Goal: Information Seeking & Learning: Learn about a topic

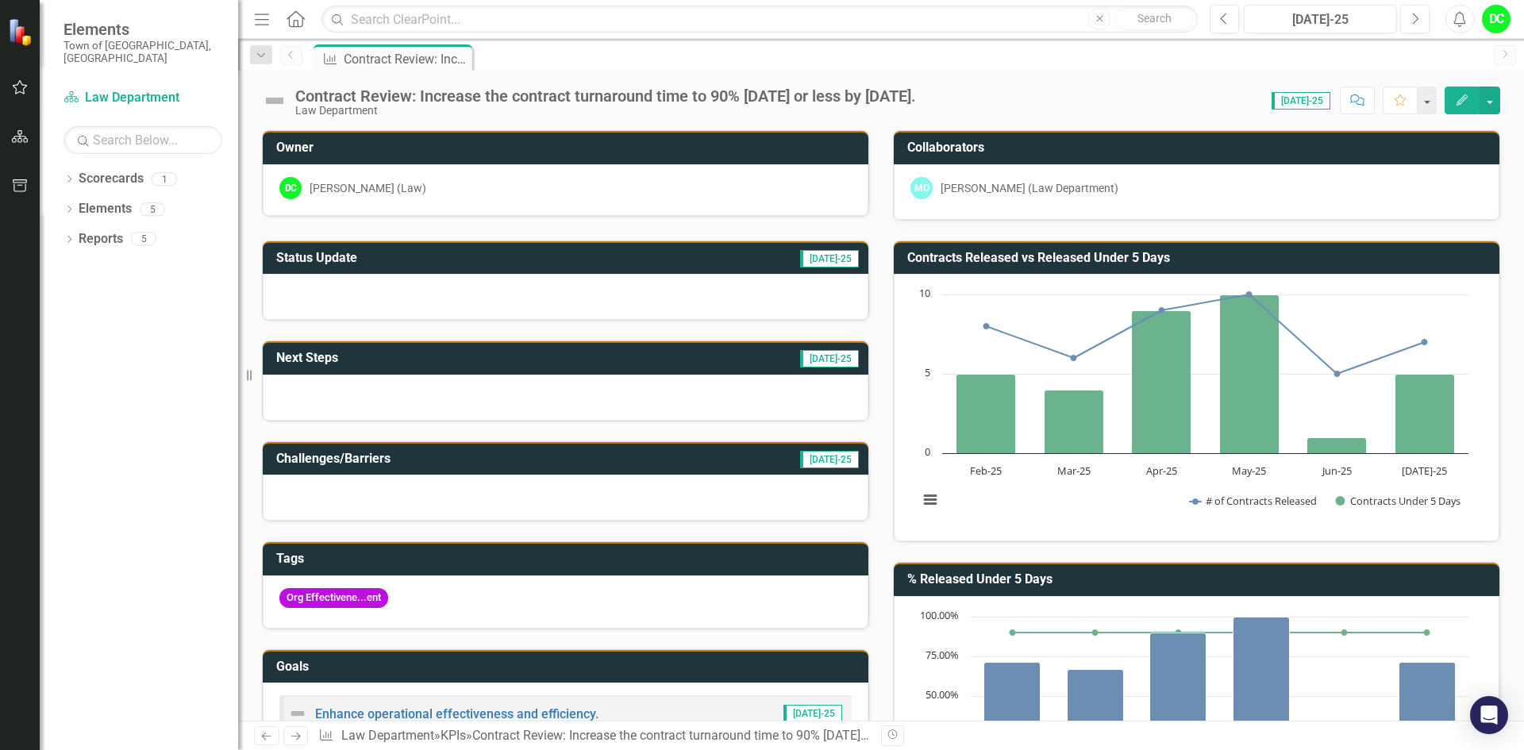
click at [460, 291] on div at bounding box center [566, 297] width 606 height 46
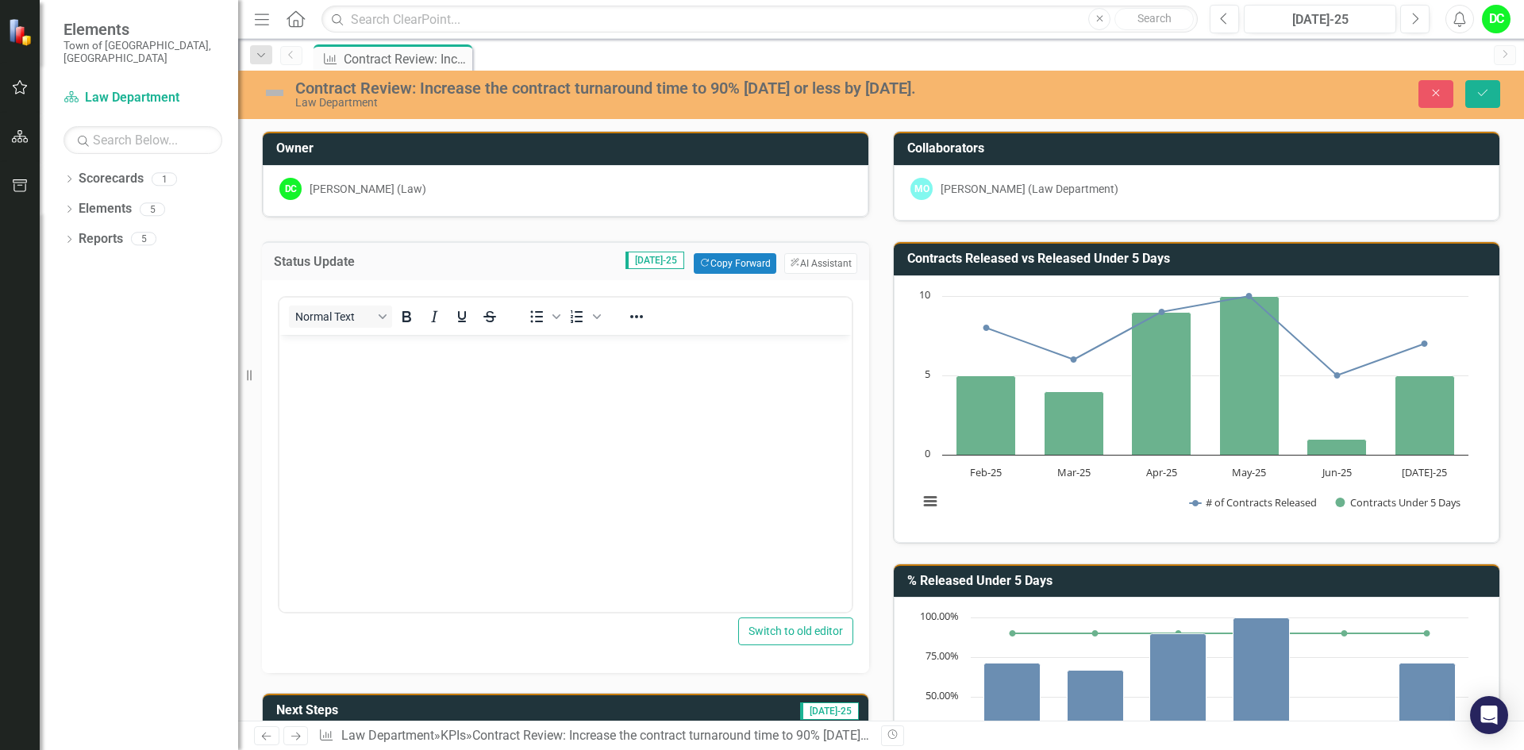
click at [341, 363] on body "Rich Text Area. Press ALT-0 for help." at bounding box center [565, 454] width 572 height 238
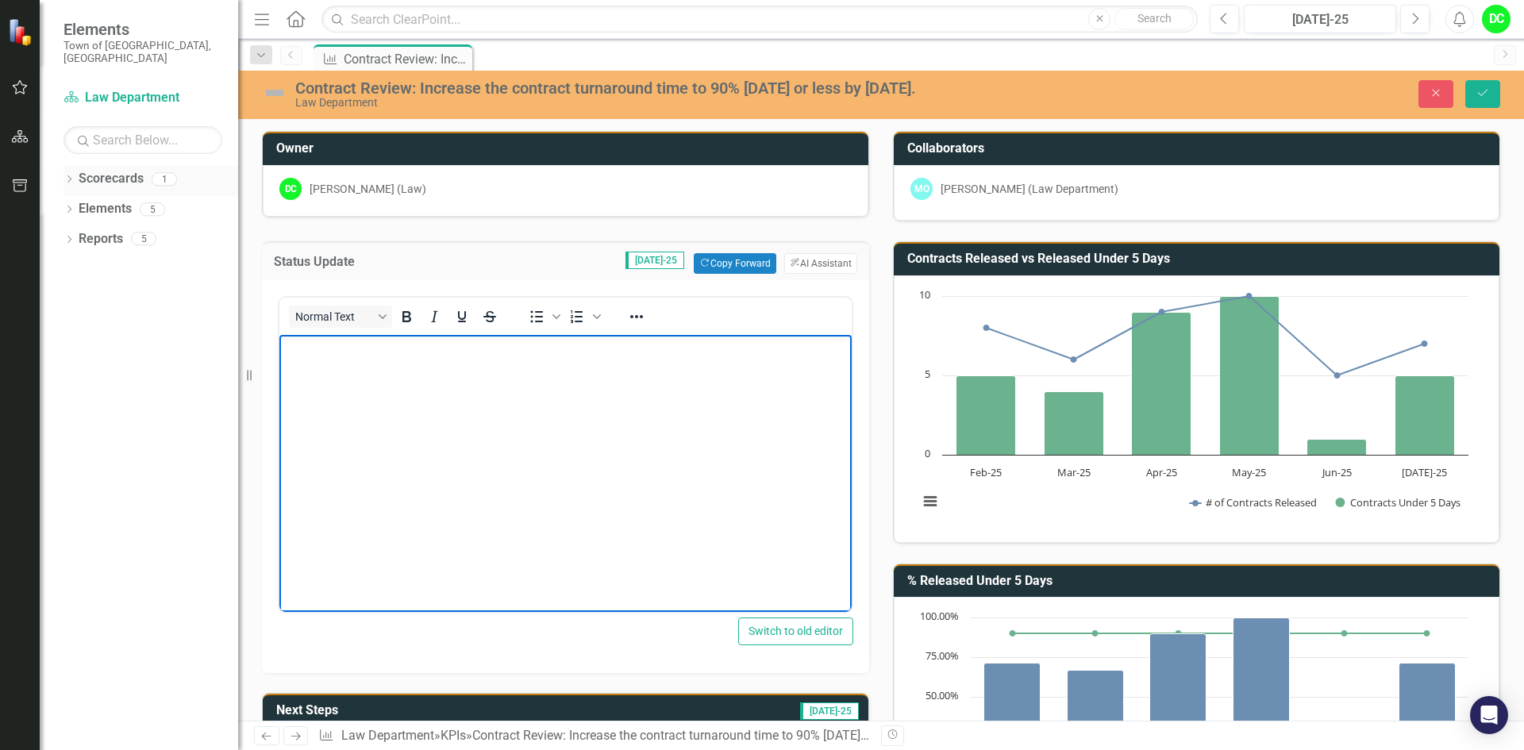
click at [72, 176] on icon "Dropdown" at bounding box center [69, 180] width 11 height 9
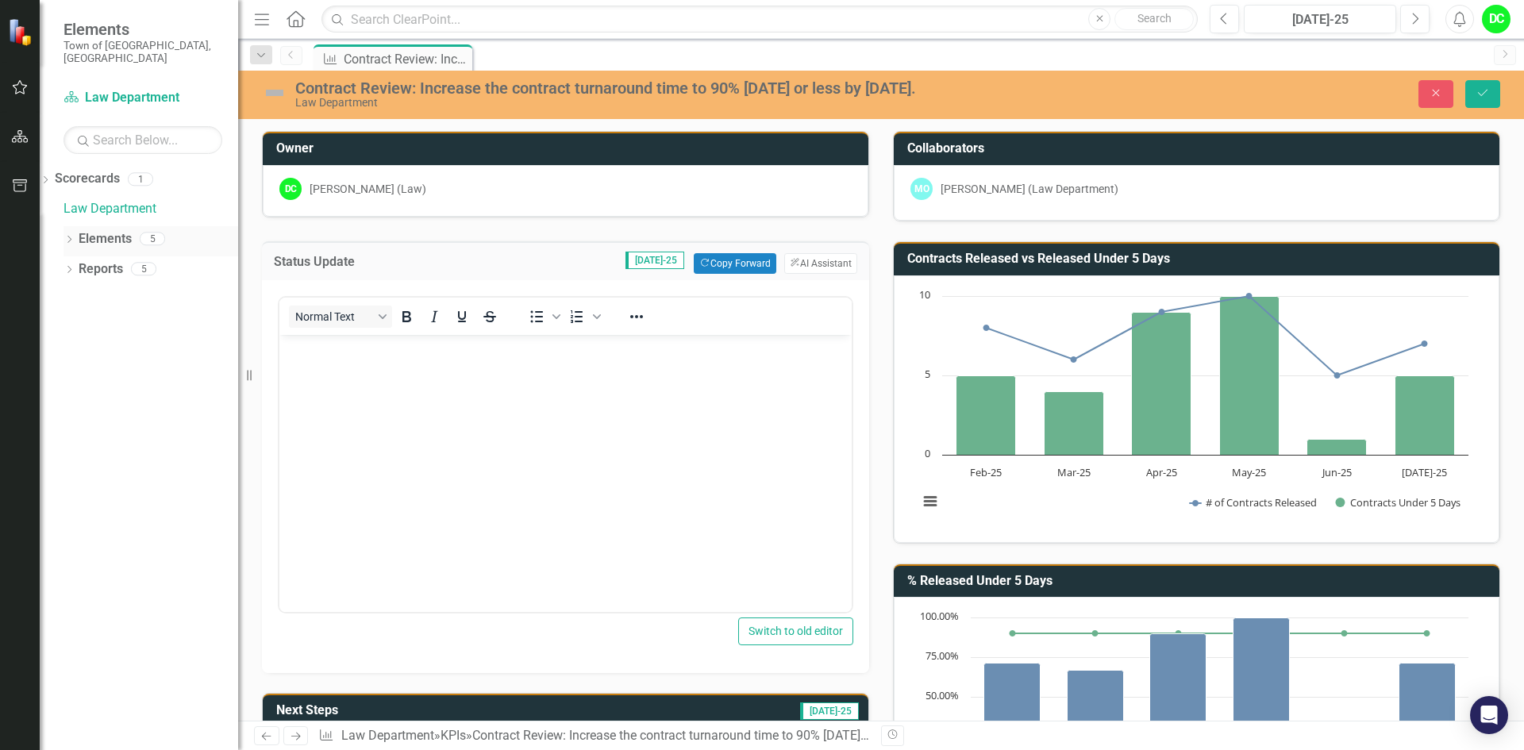
click at [70, 237] on icon "Dropdown" at bounding box center [69, 241] width 11 height 9
click at [59, 267] on icon "Dropdown" at bounding box center [53, 271] width 11 height 9
click at [59, 324] on icon "Dropdown" at bounding box center [53, 328] width 11 height 9
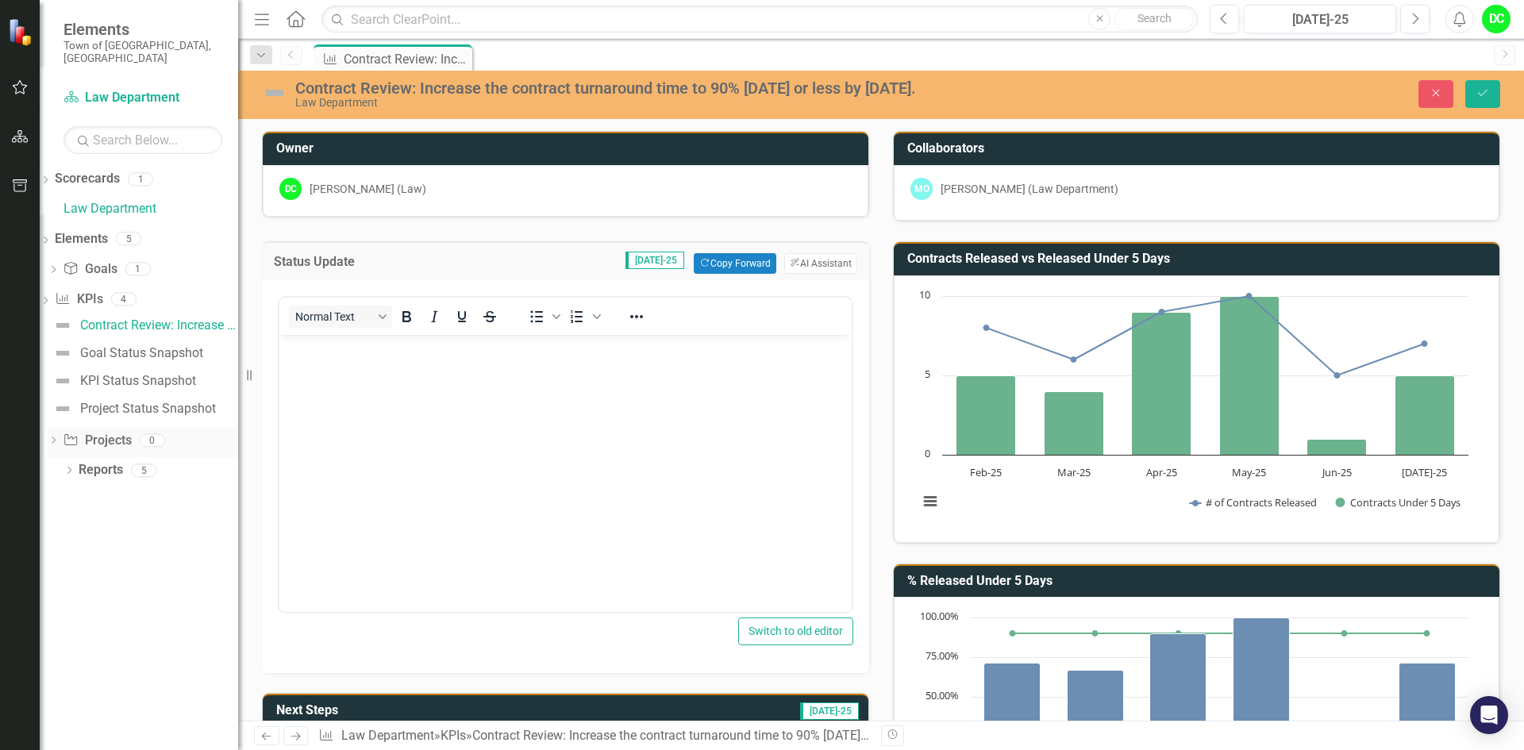
click at [59, 437] on icon "Dropdown" at bounding box center [53, 441] width 11 height 9
click at [68, 356] on icon at bounding box center [69, 359] width 4 height 7
click at [51, 357] on icon "Dropdown" at bounding box center [45, 361] width 11 height 9
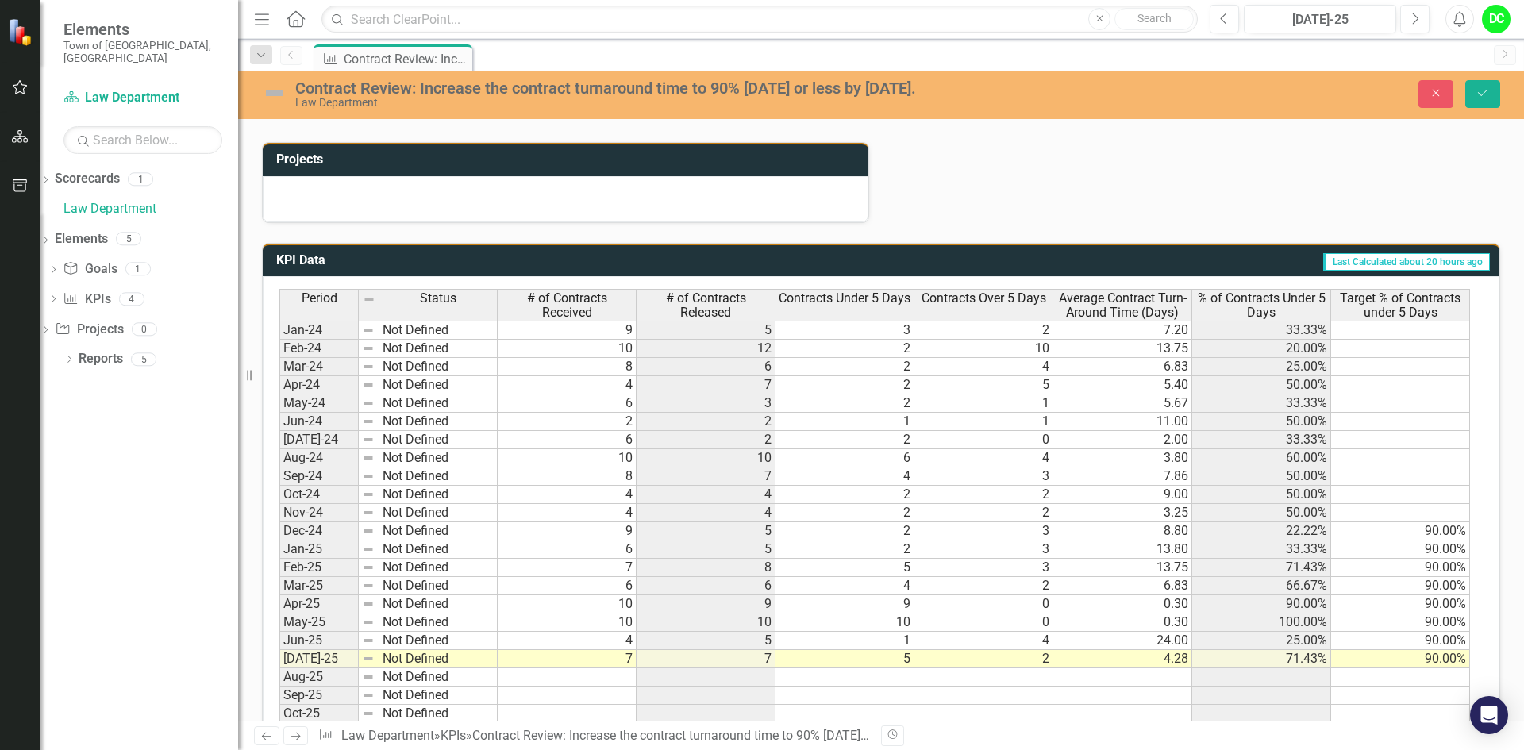
scroll to position [1066, 0]
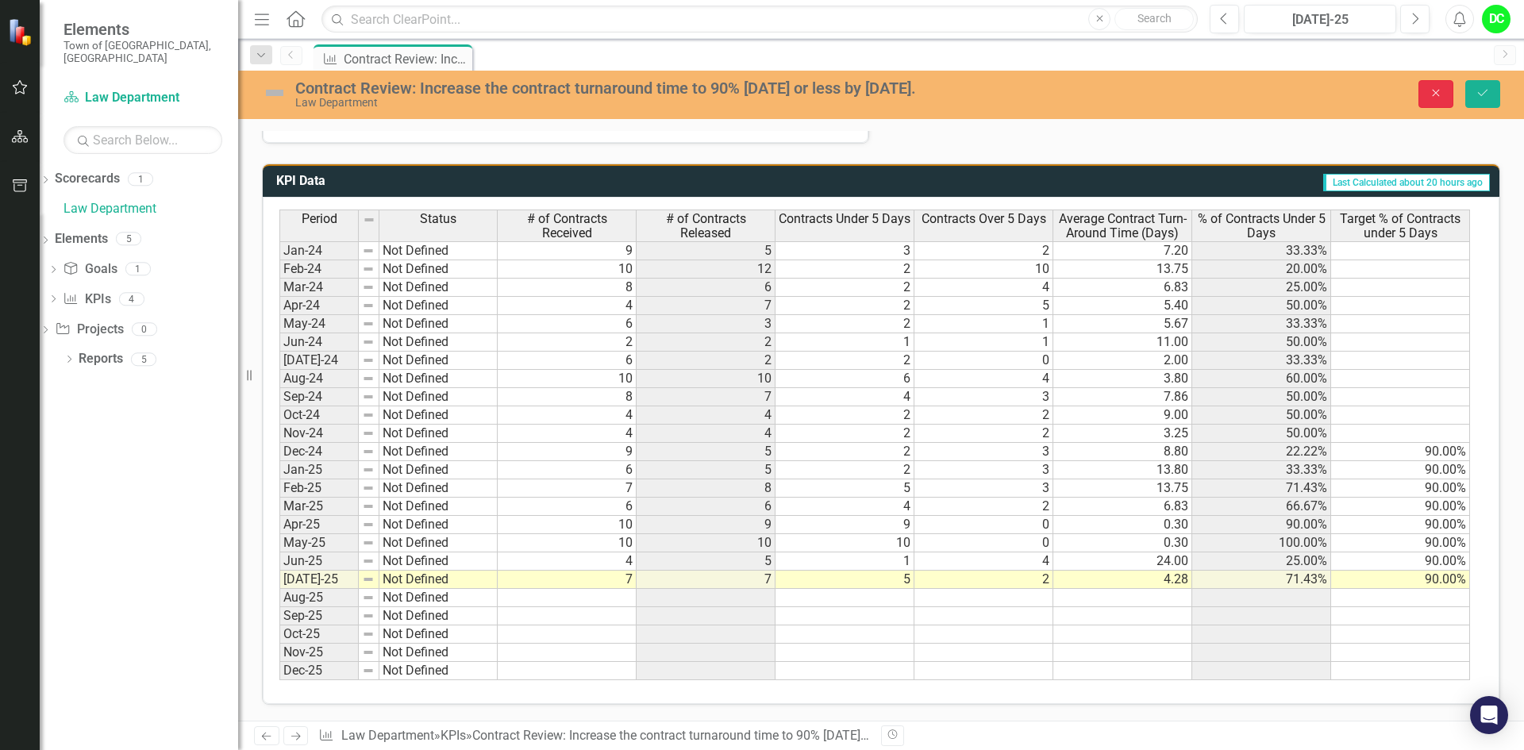
click at [1438, 90] on icon "Close" at bounding box center [1436, 92] width 14 height 11
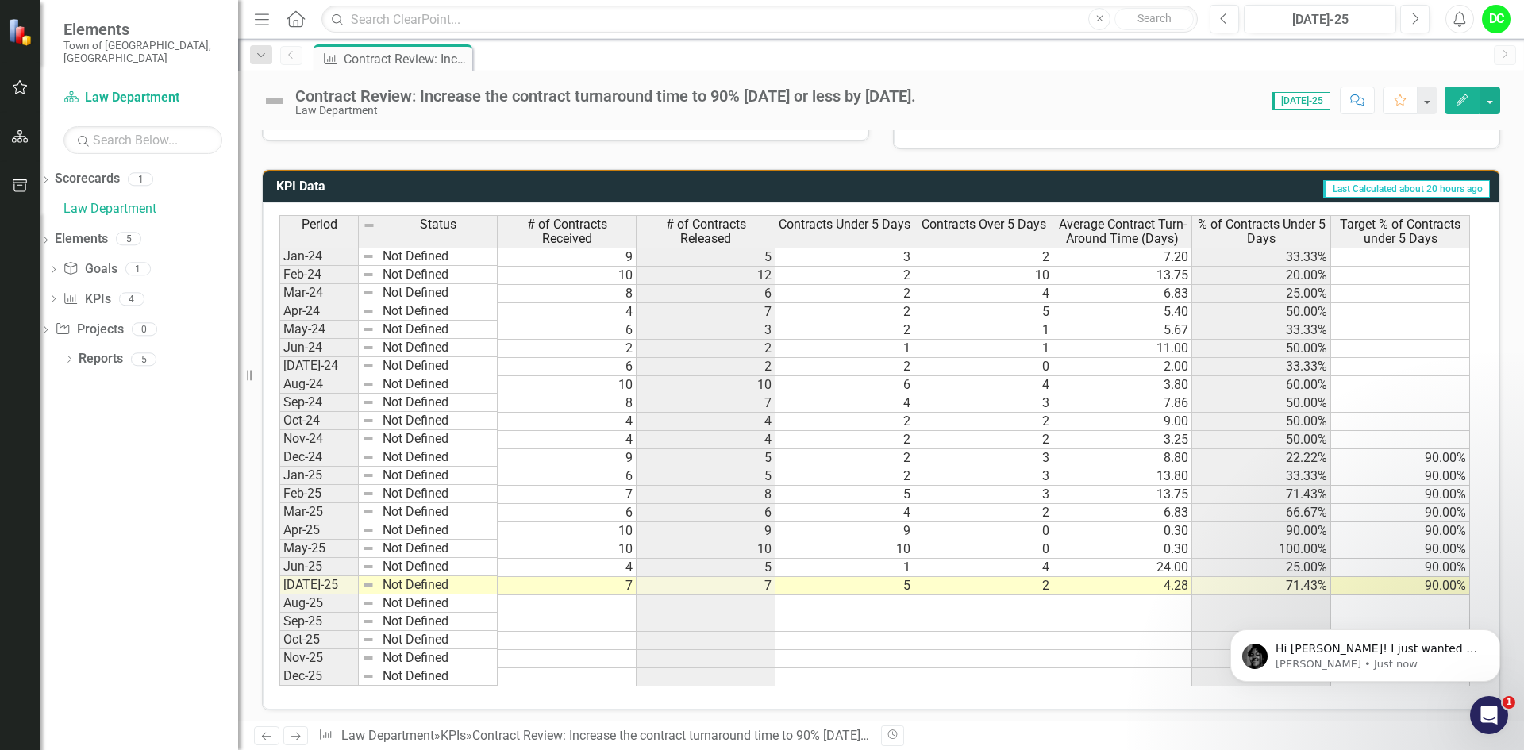
scroll to position [0, 0]
click at [1325, 663] on p "[PERSON_NAME] • Just now" at bounding box center [1378, 664] width 205 height 14
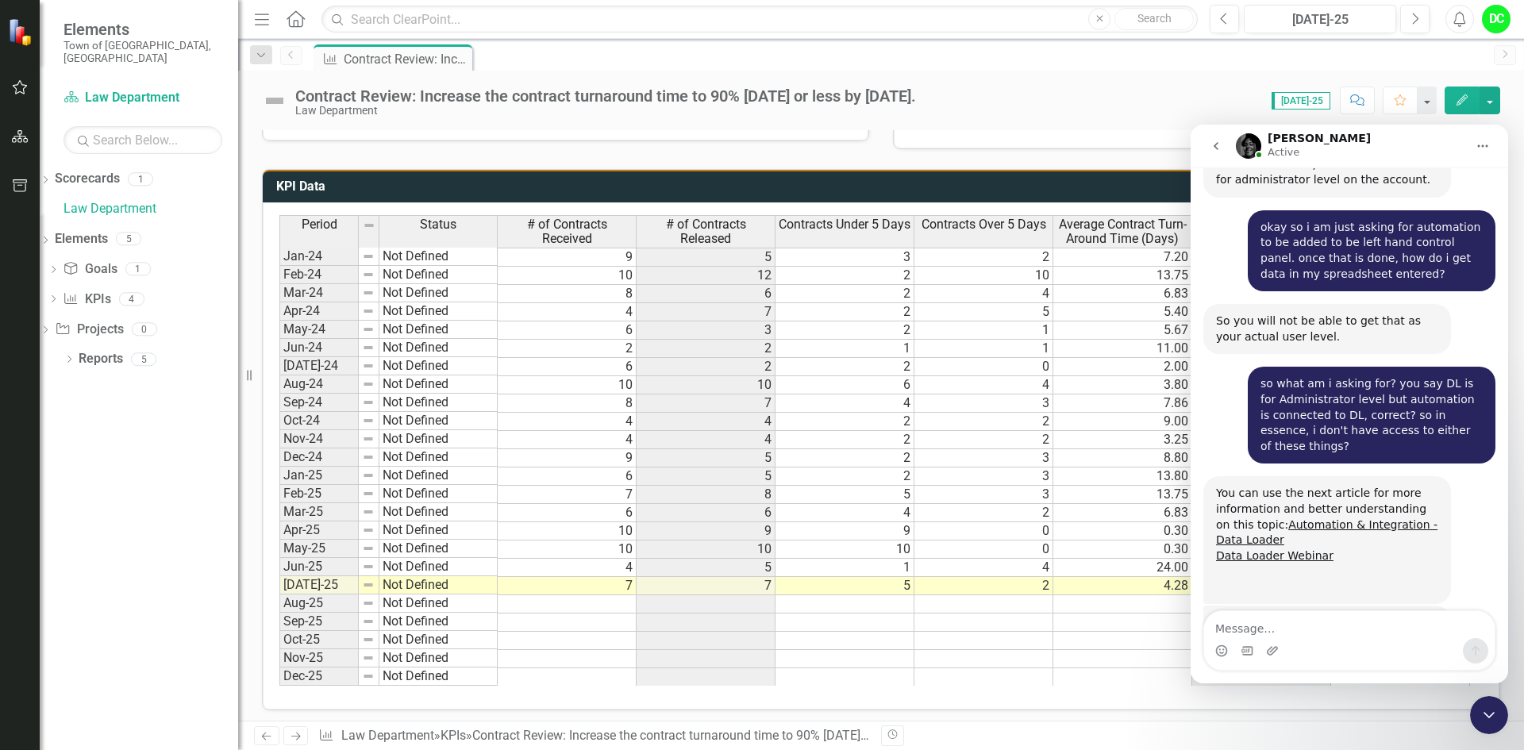
scroll to position [7051, 0]
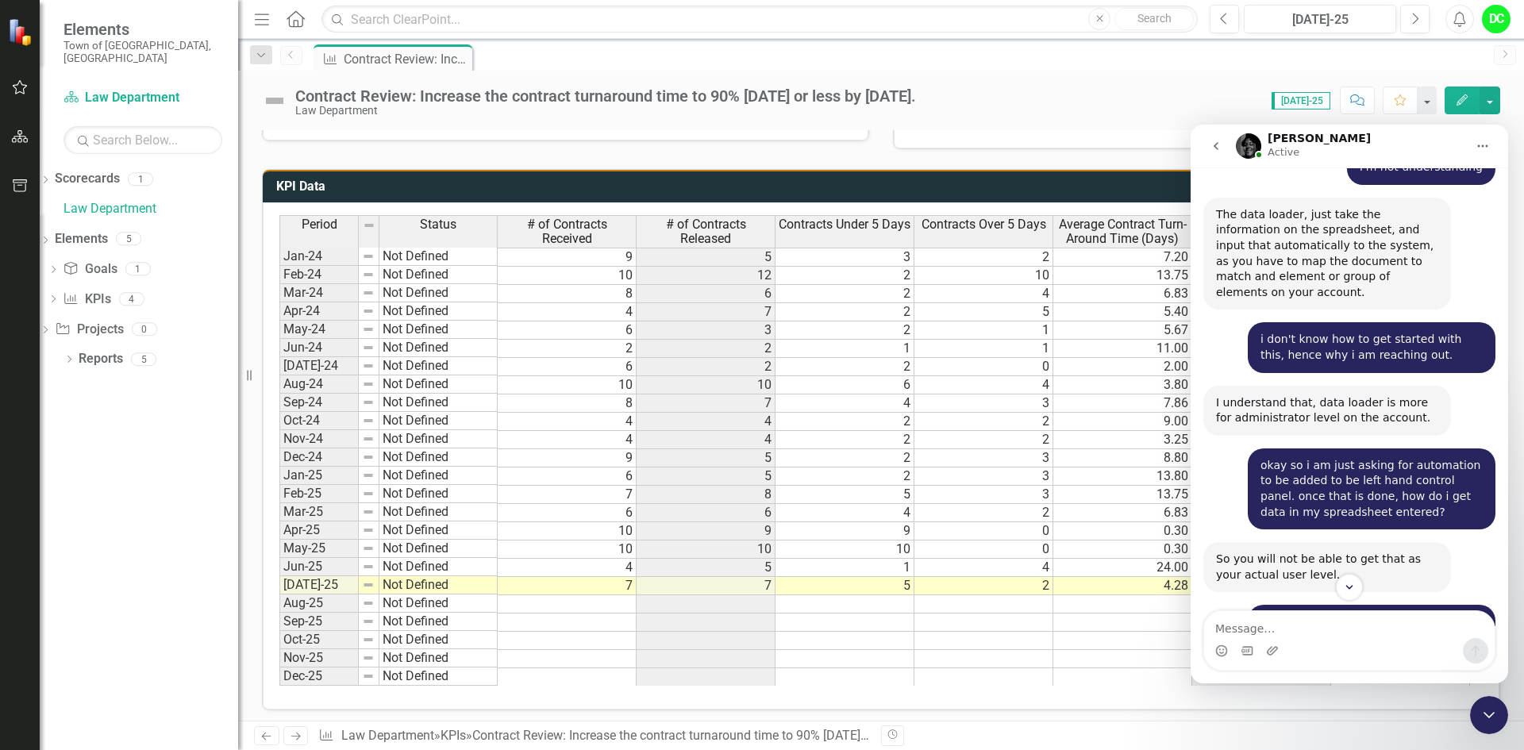
click at [1088, 697] on div "Period Status # of Contracts Received # of Contracts Released Contracts Under 5…" at bounding box center [881, 455] width 1237 height 507
click at [1218, 147] on icon "go back" at bounding box center [1216, 146] width 13 height 13
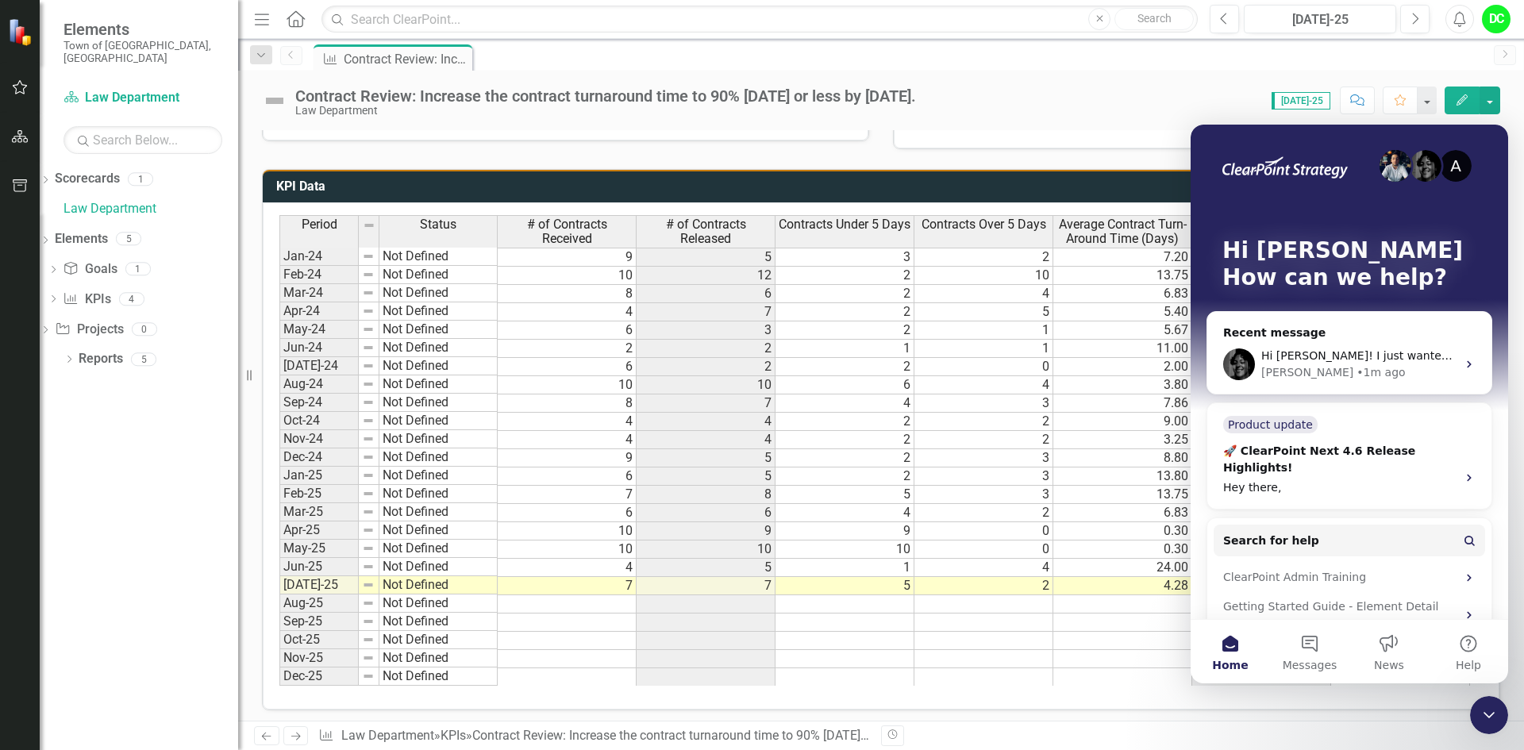
scroll to position [0, 0]
click at [1188, 73] on div "Contract Review: Increase the contract turnaround time to 90% [DATE] or less by…" at bounding box center [881, 95] width 1286 height 48
click at [1313, 656] on button "Messages" at bounding box center [1309, 652] width 79 height 64
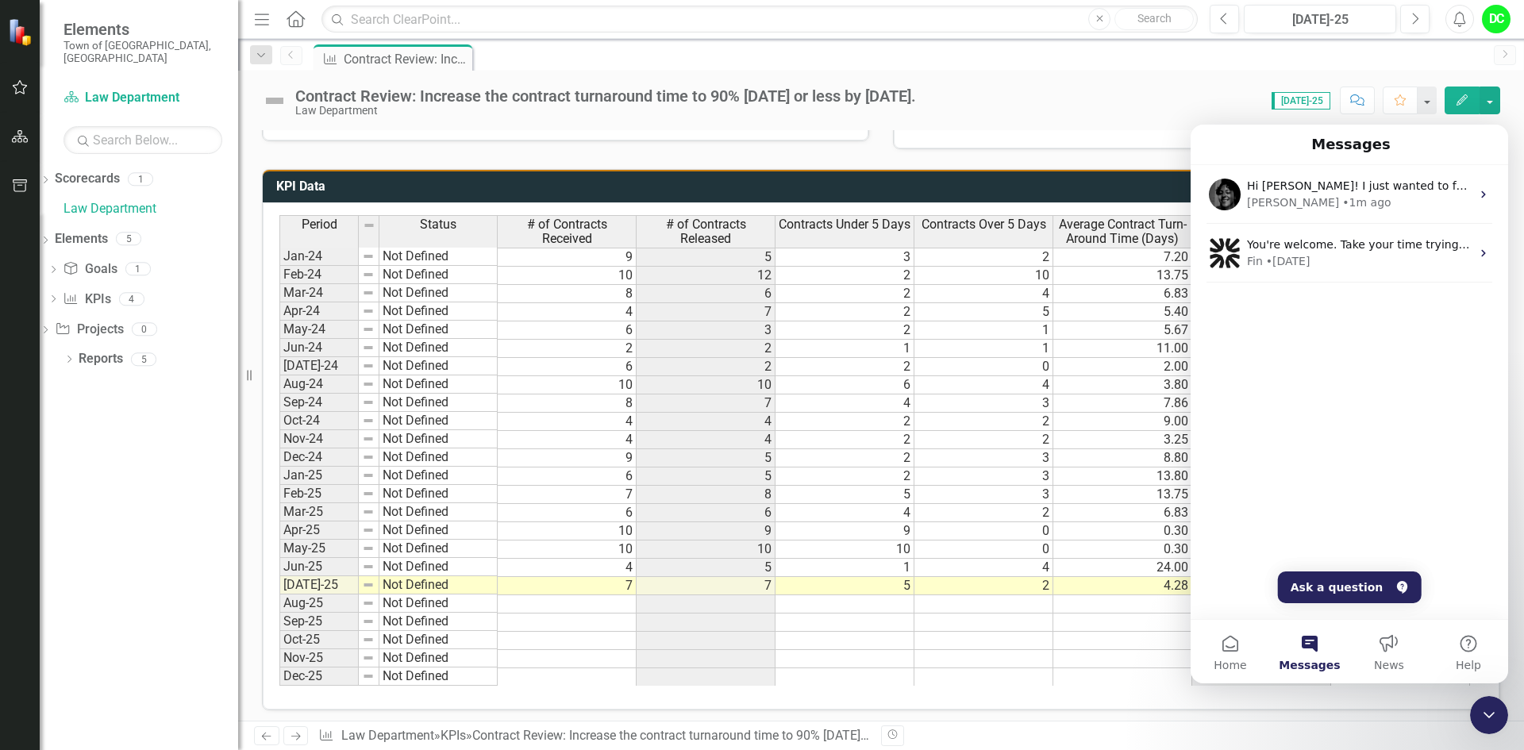
click at [1490, 135] on div "Messages" at bounding box center [1349, 144] width 297 height 27
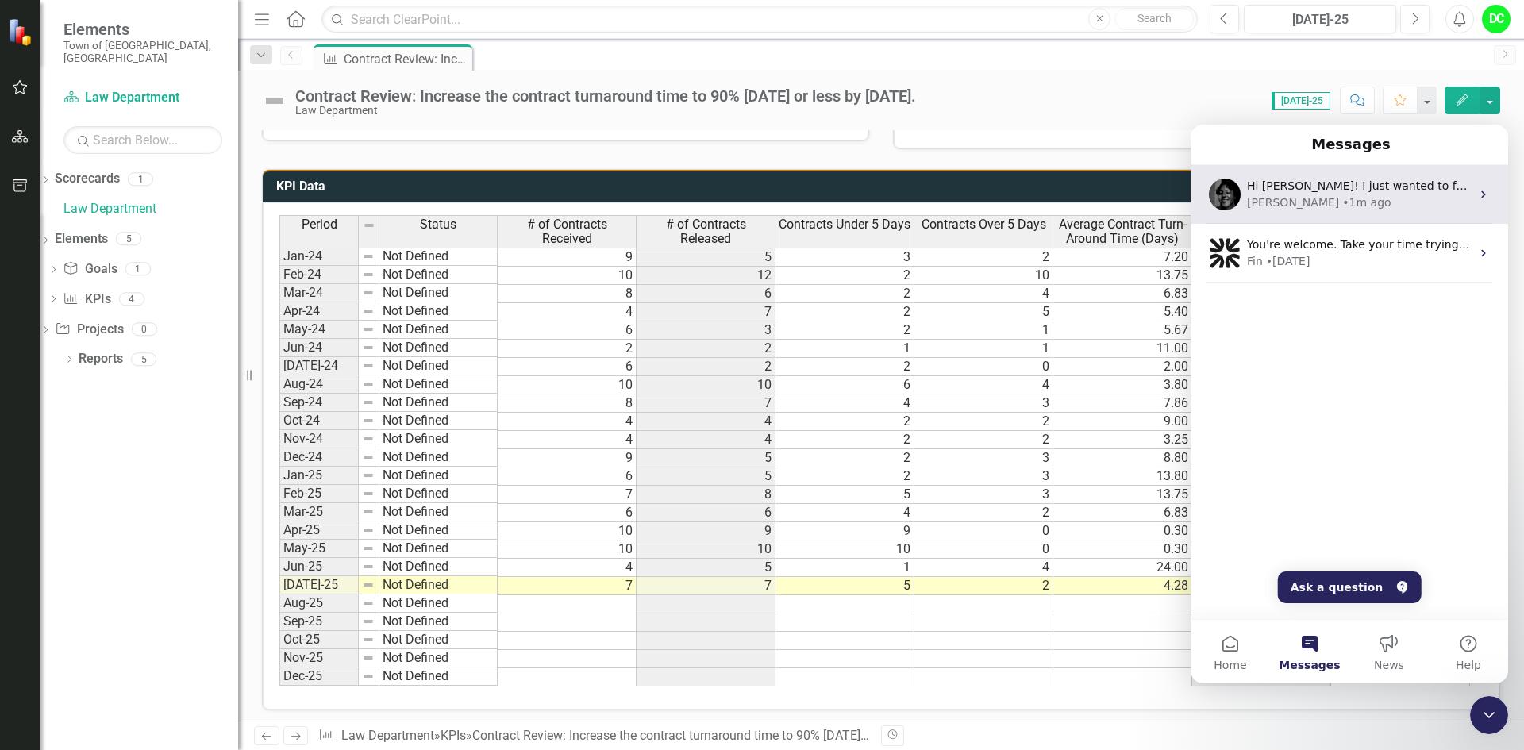
click at [1481, 194] on icon "Intercom messenger" at bounding box center [1483, 194] width 13 height 13
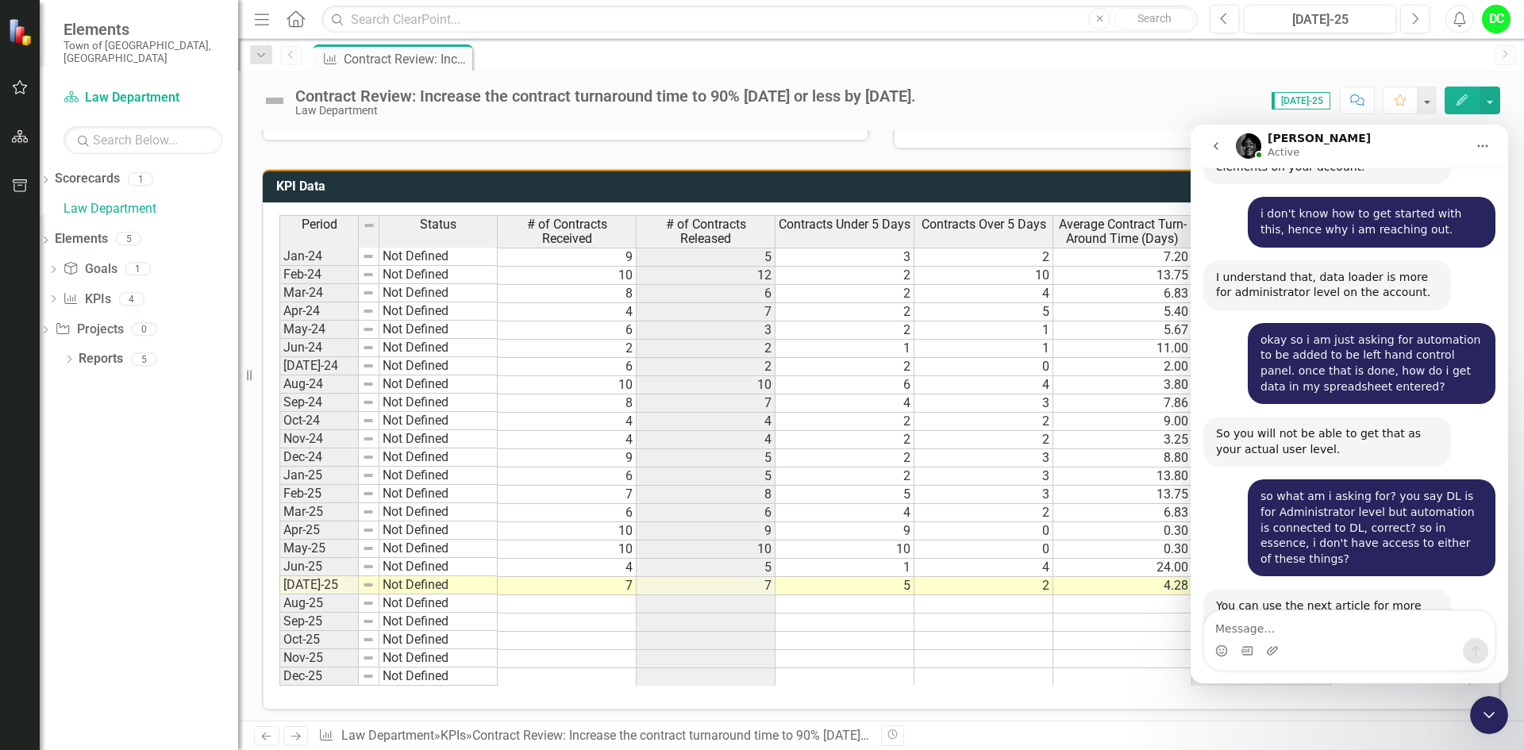
scroll to position [7251, 0]
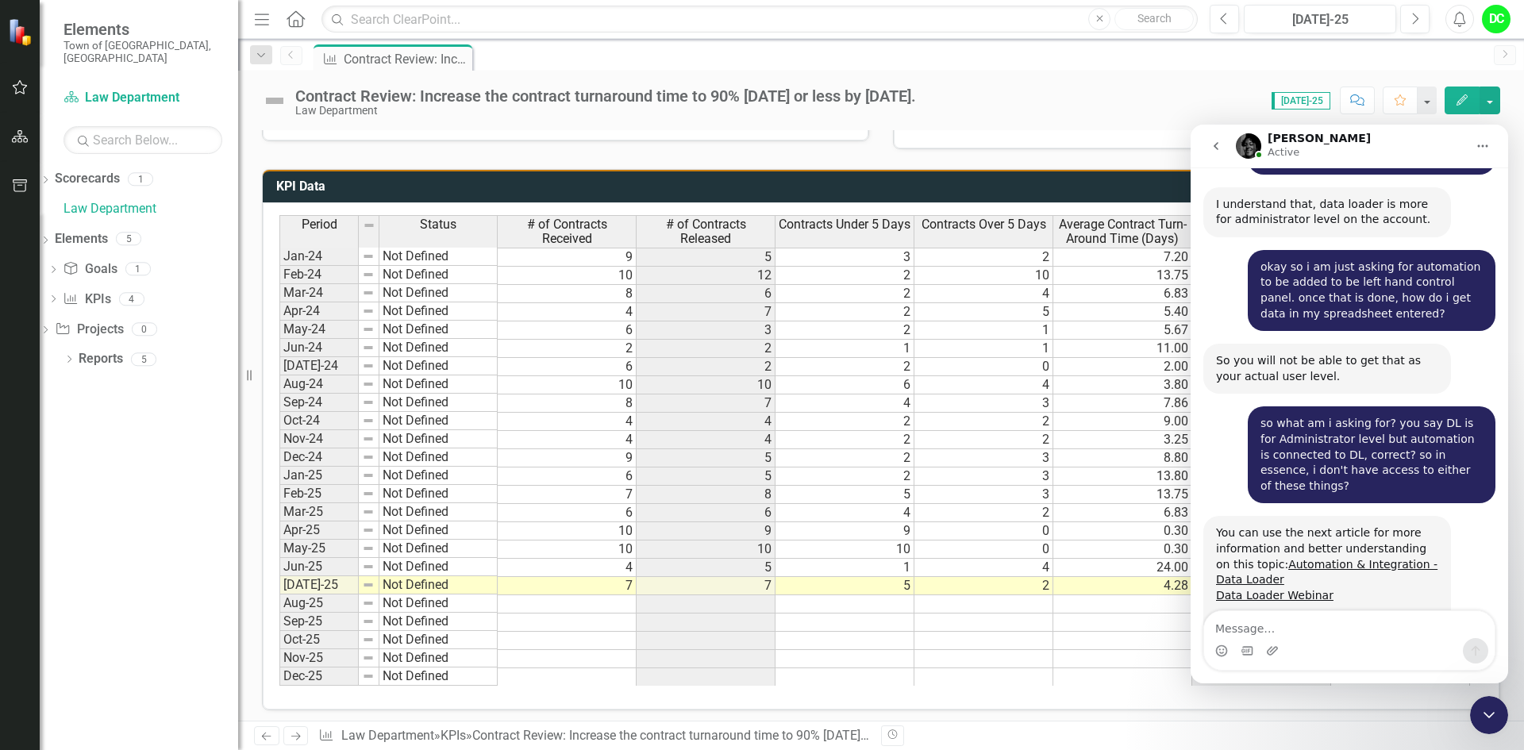
click at [1480, 714] on icon "Close Intercom Messenger" at bounding box center [1489, 715] width 19 height 19
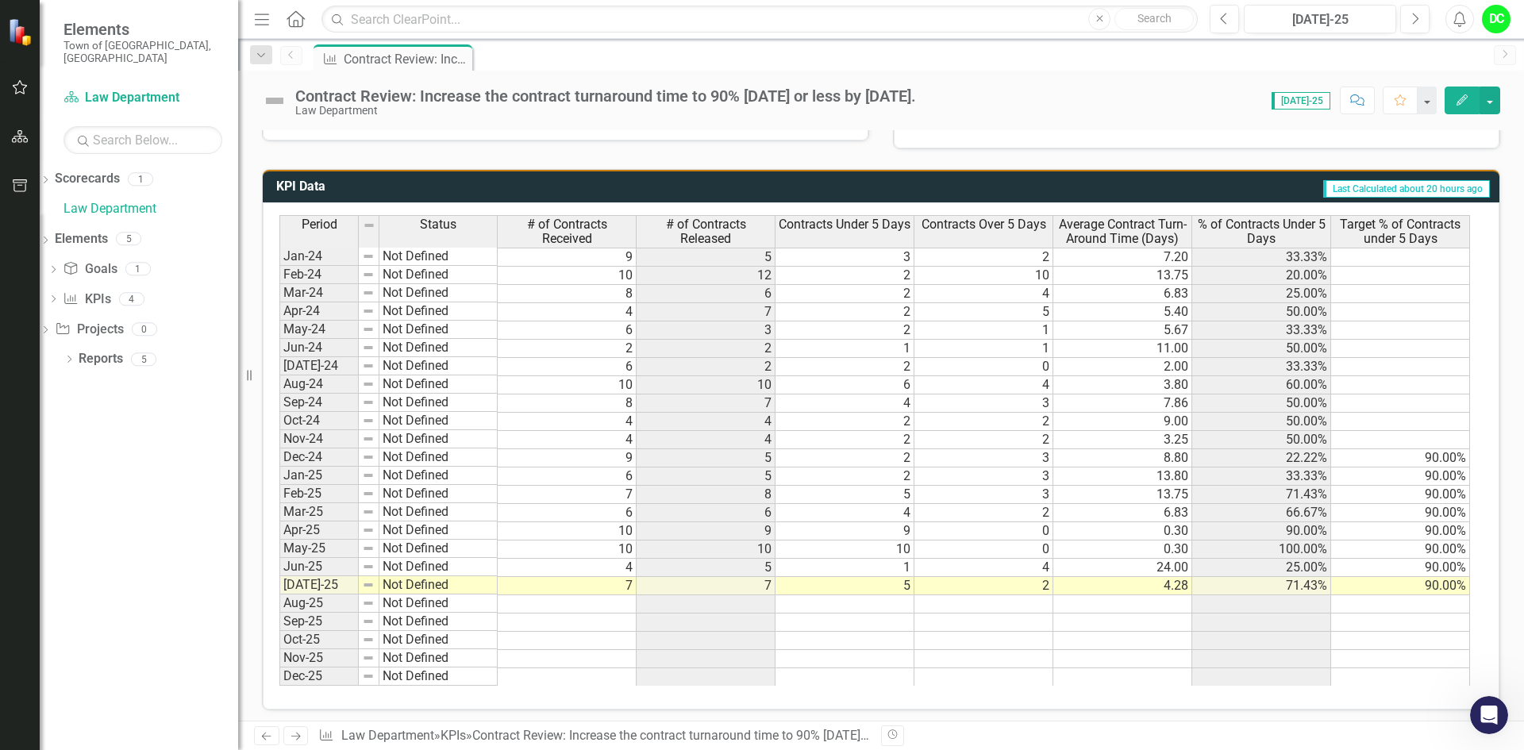
click at [295, 25] on icon "Home" at bounding box center [295, 18] width 21 height 17
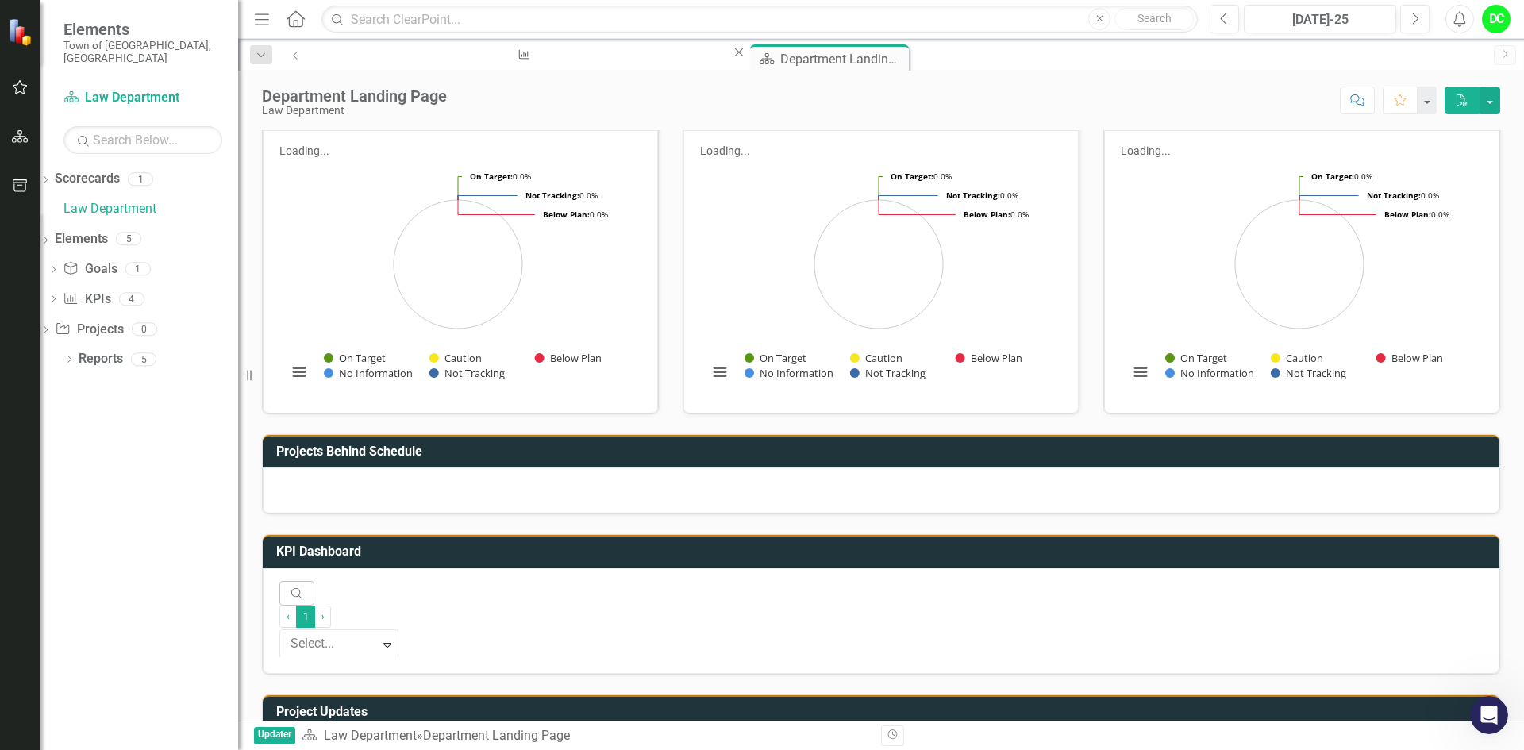
scroll to position [166, 0]
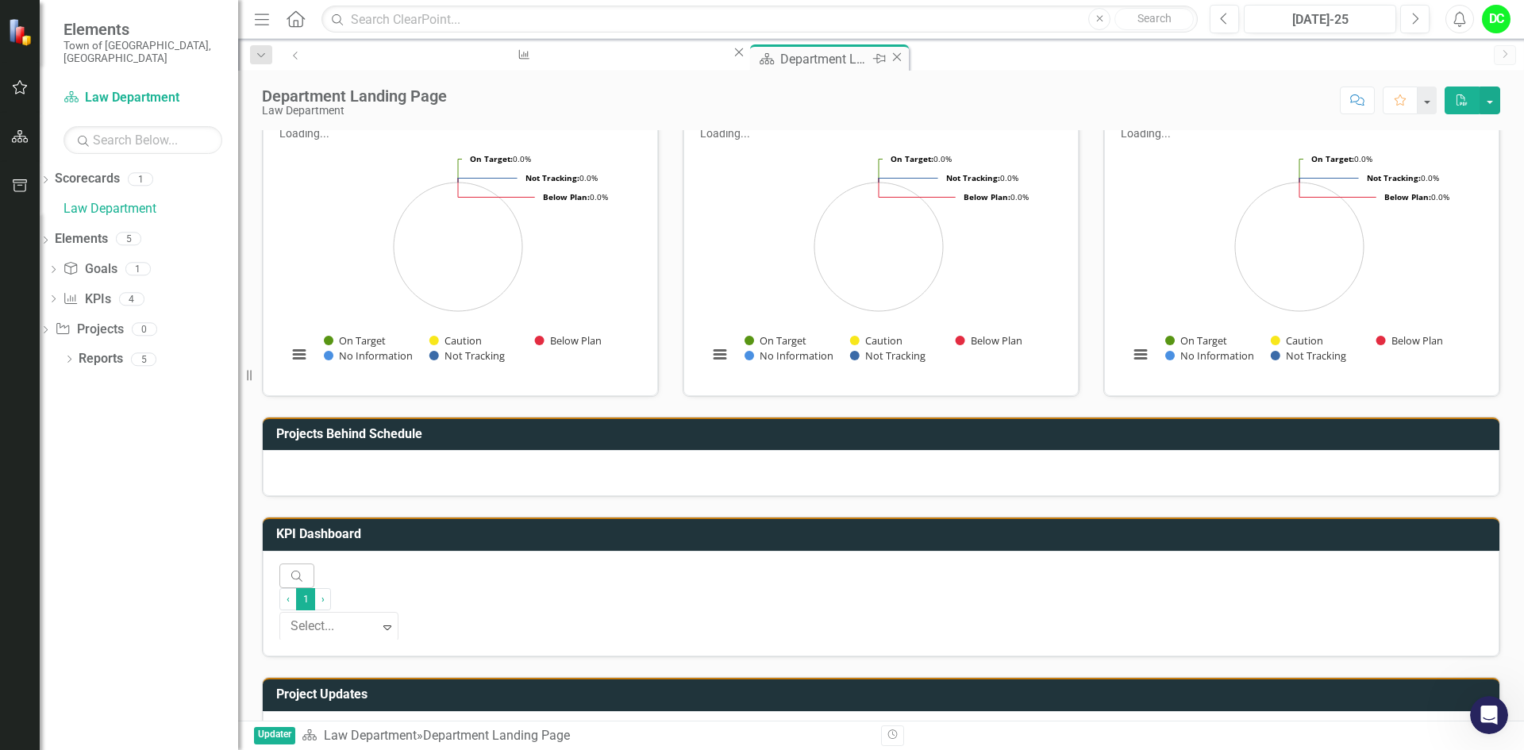
click at [780, 61] on div "Department Landing Page" at bounding box center [824, 59] width 88 height 20
click at [1493, 102] on button "button" at bounding box center [1490, 101] width 21 height 28
click at [427, 711] on div at bounding box center [881, 734] width 1237 height 46
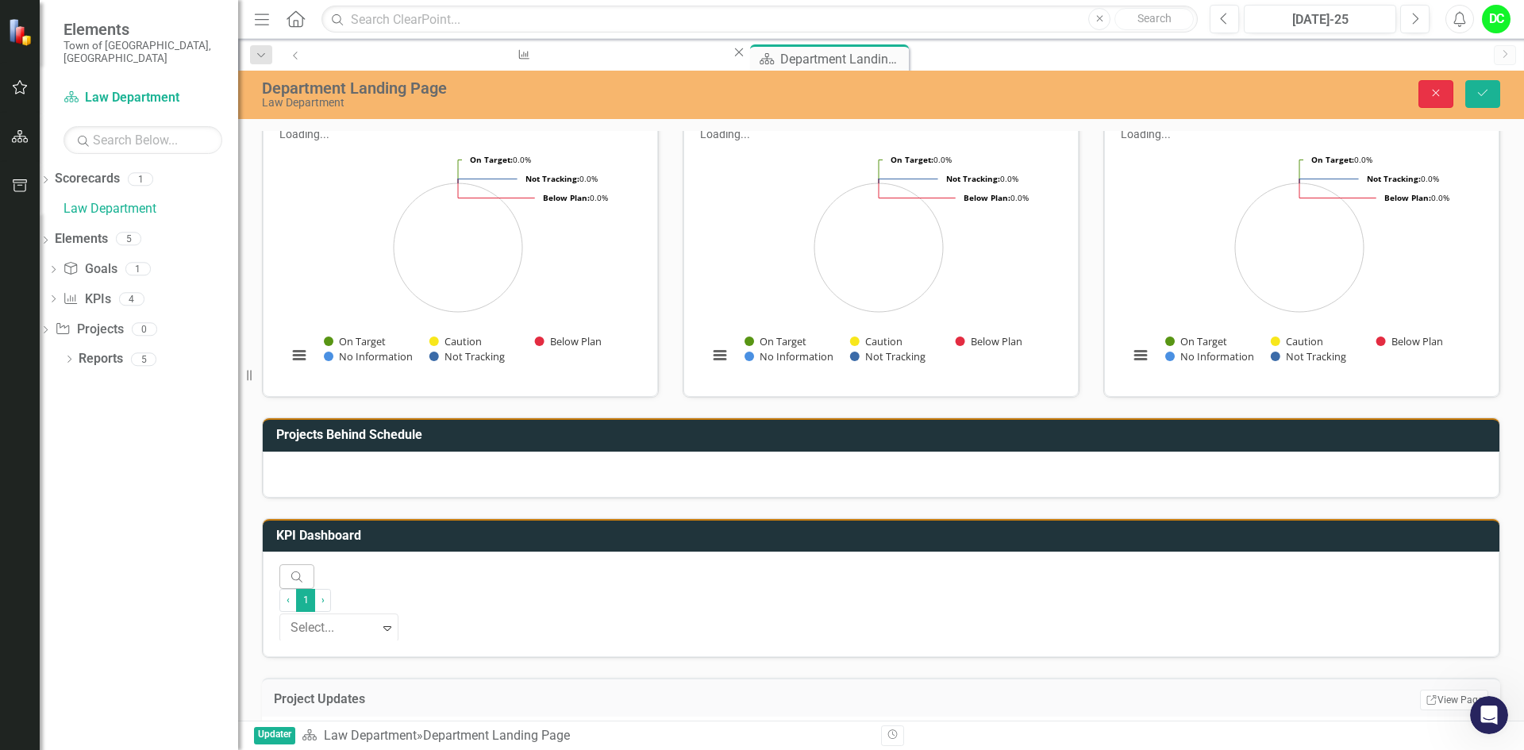
click at [1439, 89] on icon "Close" at bounding box center [1436, 92] width 14 height 11
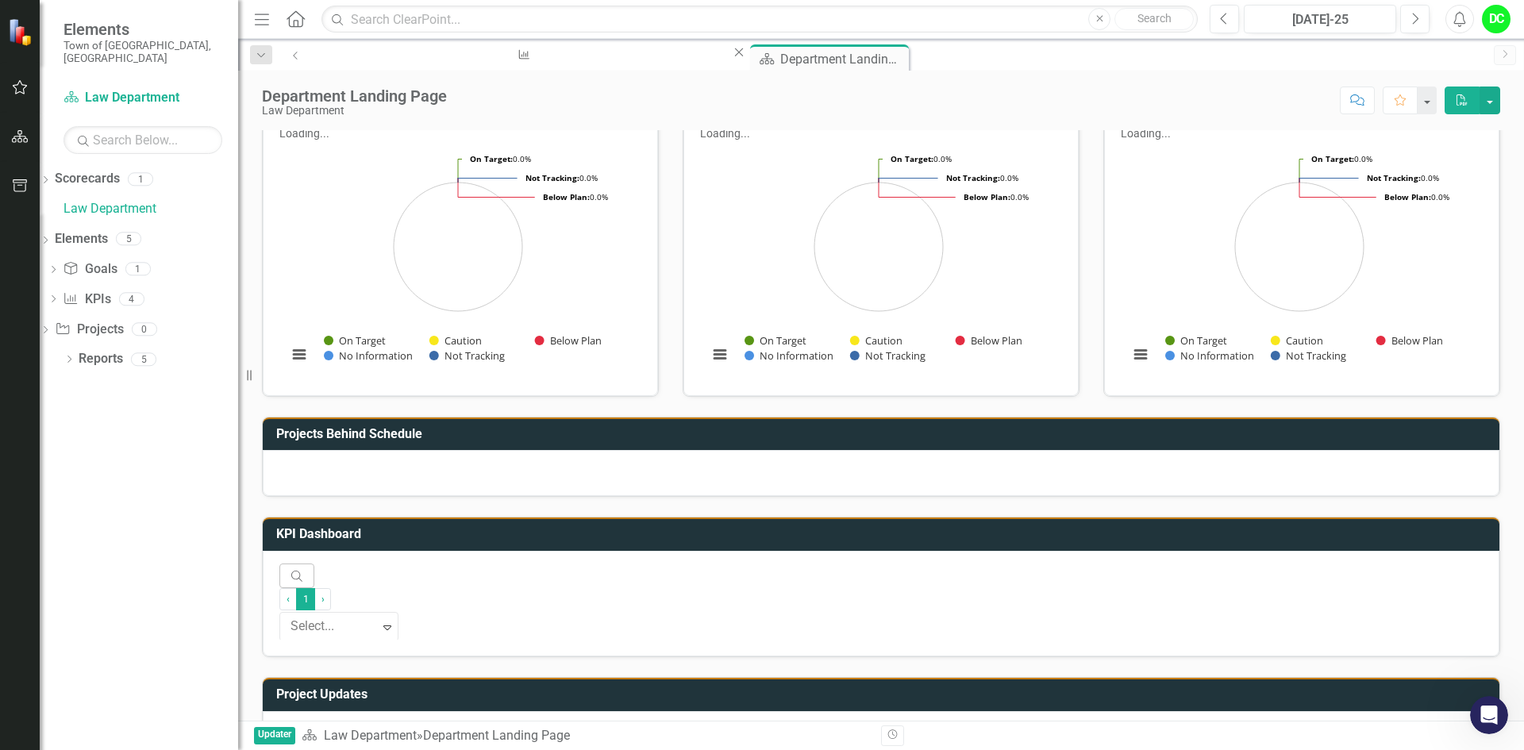
scroll to position [0, 0]
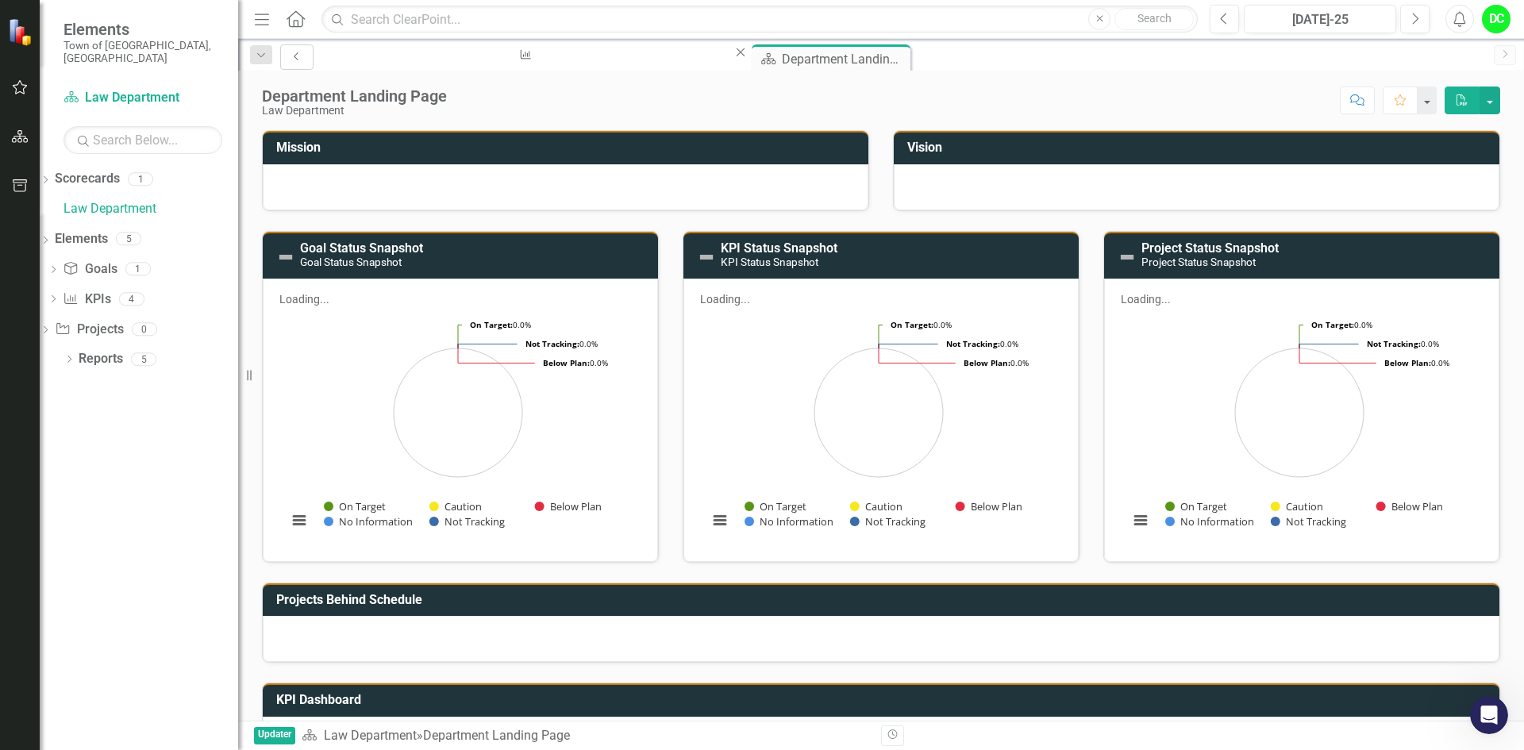
click at [291, 54] on icon "Previous" at bounding box center [297, 57] width 13 height 10
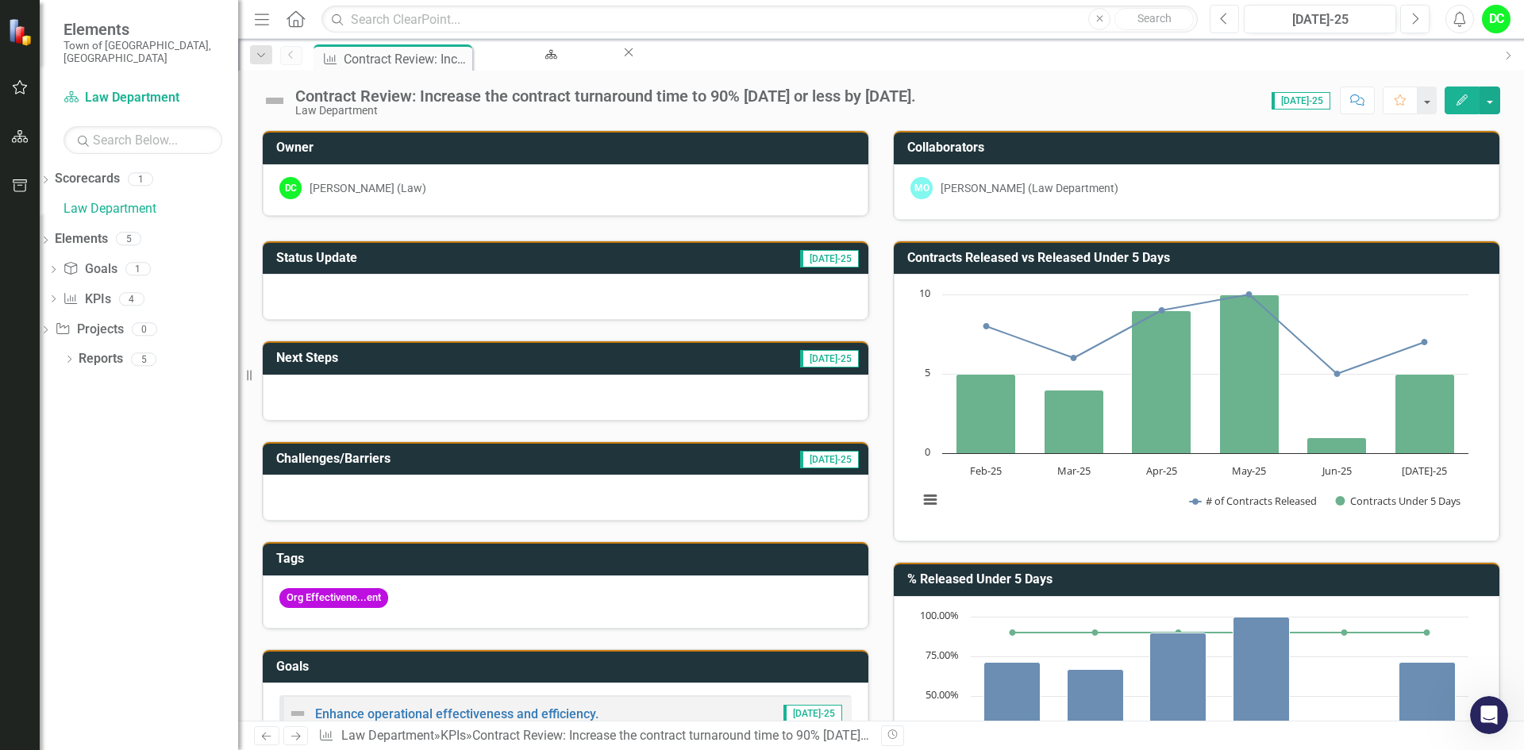
click at [1224, 27] on button "Previous" at bounding box center [1224, 19] width 29 height 29
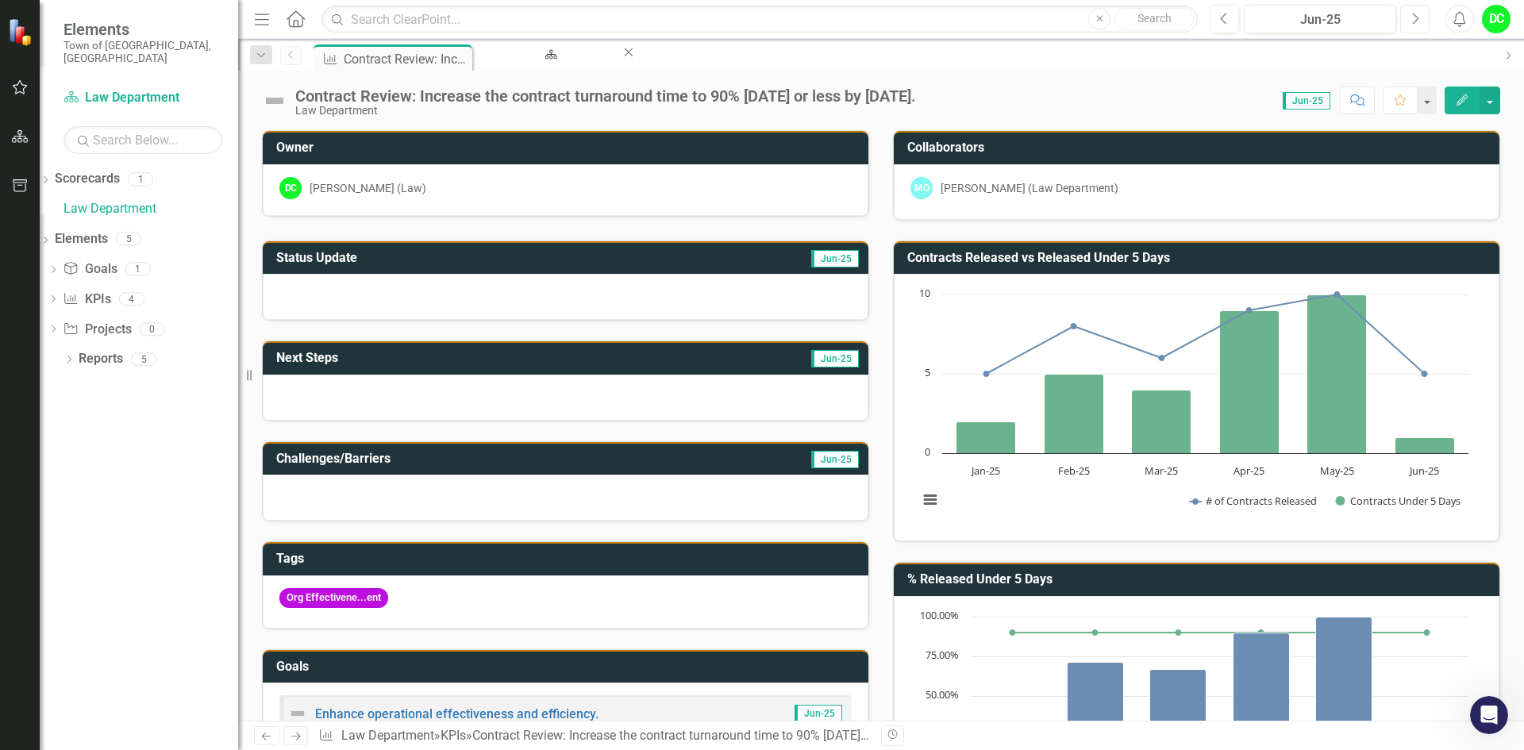
click at [1419, 22] on button "Next" at bounding box center [1414, 19] width 29 height 29
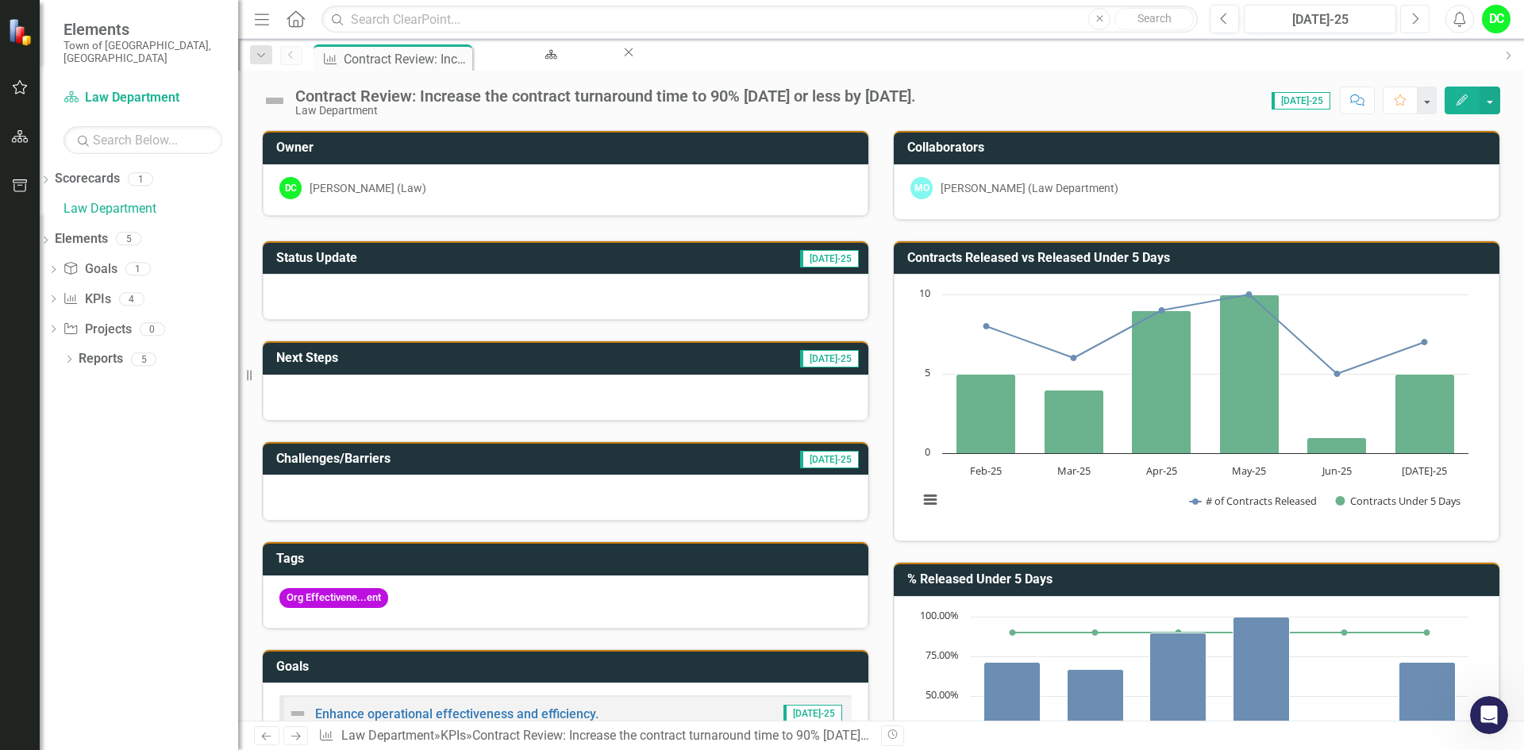
click at [1419, 22] on button "Next" at bounding box center [1414, 19] width 29 height 29
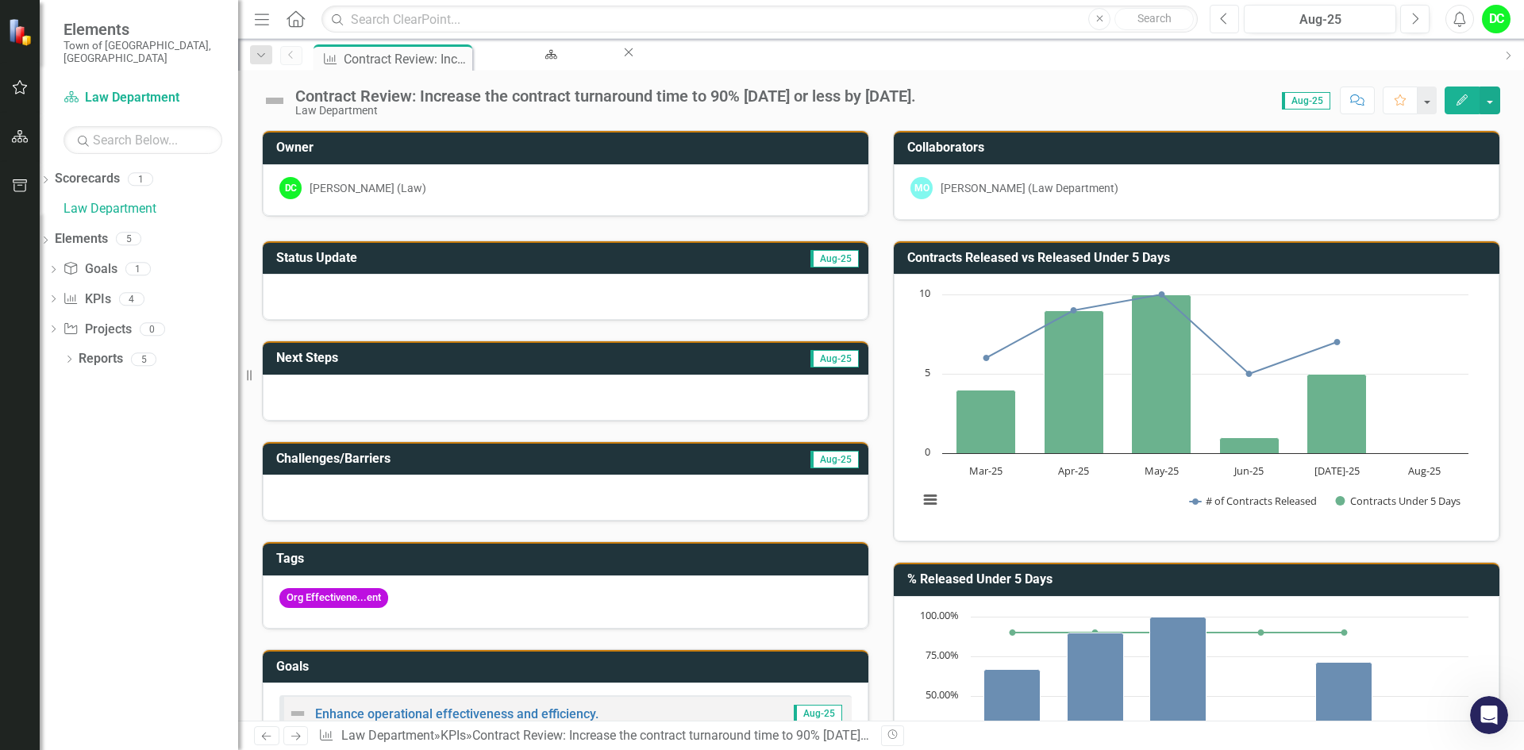
click at [1229, 13] on icon "Previous" at bounding box center [1224, 19] width 9 height 14
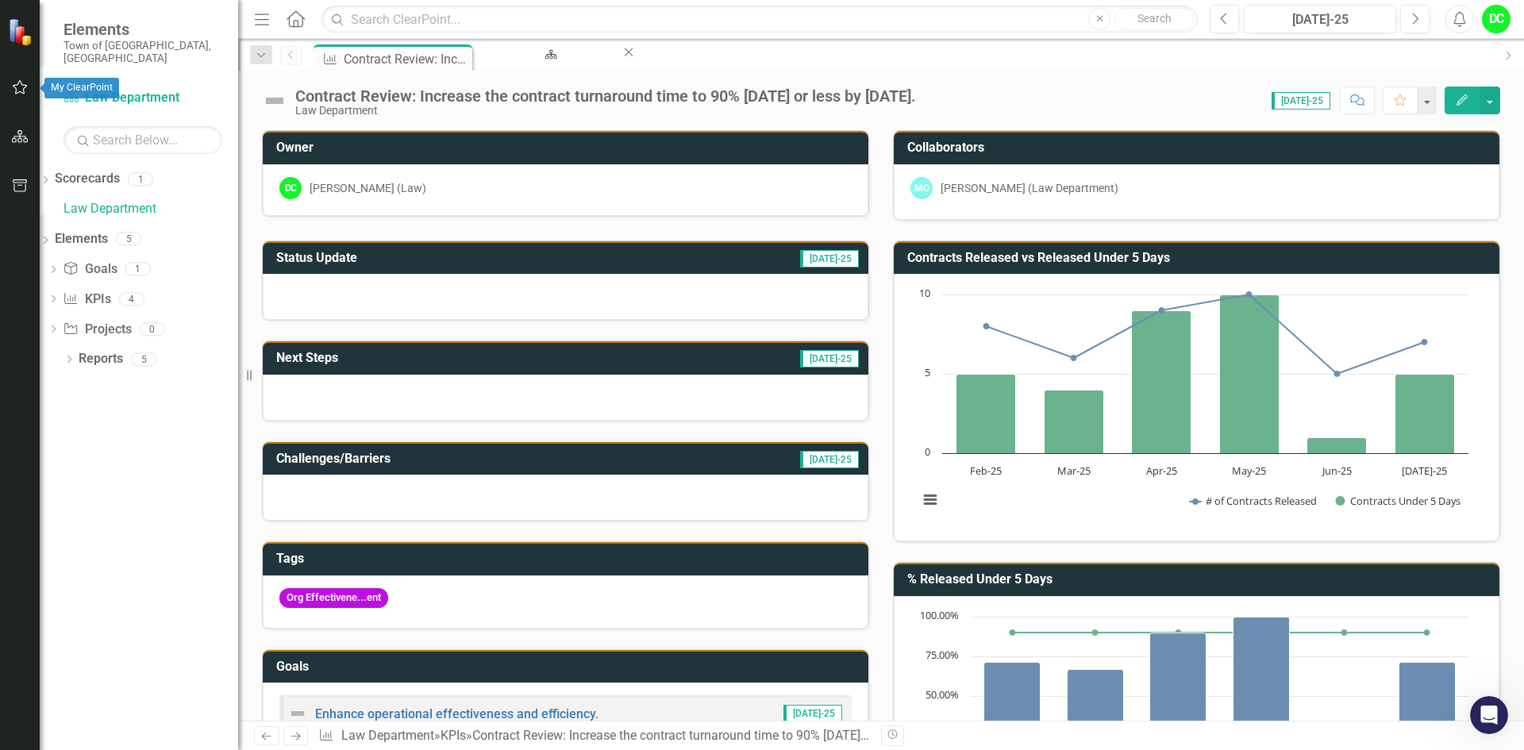
click at [17, 89] on icon "button" at bounding box center [20, 87] width 17 height 13
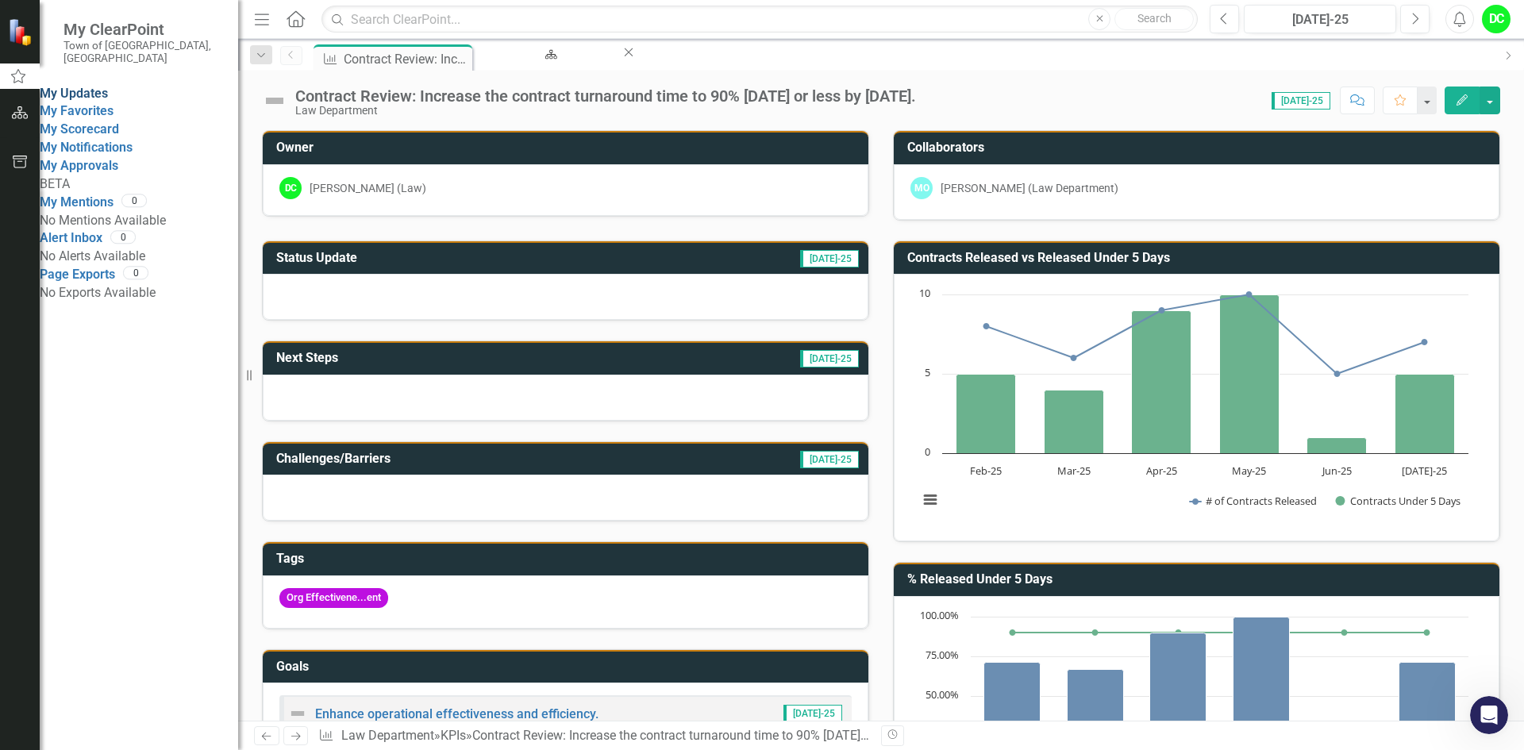
click at [102, 88] on link "My Updates" at bounding box center [74, 93] width 68 height 15
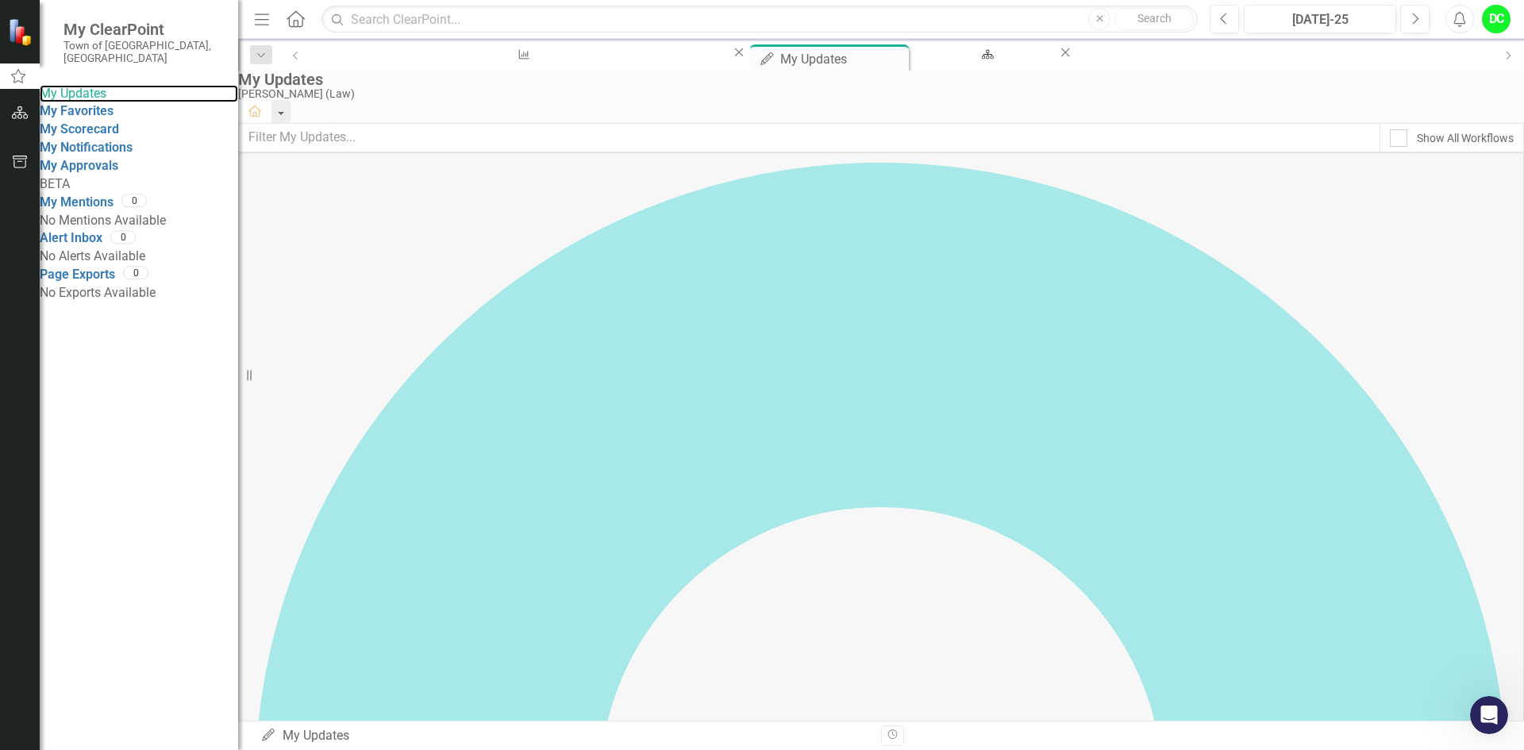
scroll to position [71, 0]
click at [294, 56] on icon at bounding box center [296, 56] width 4 height 8
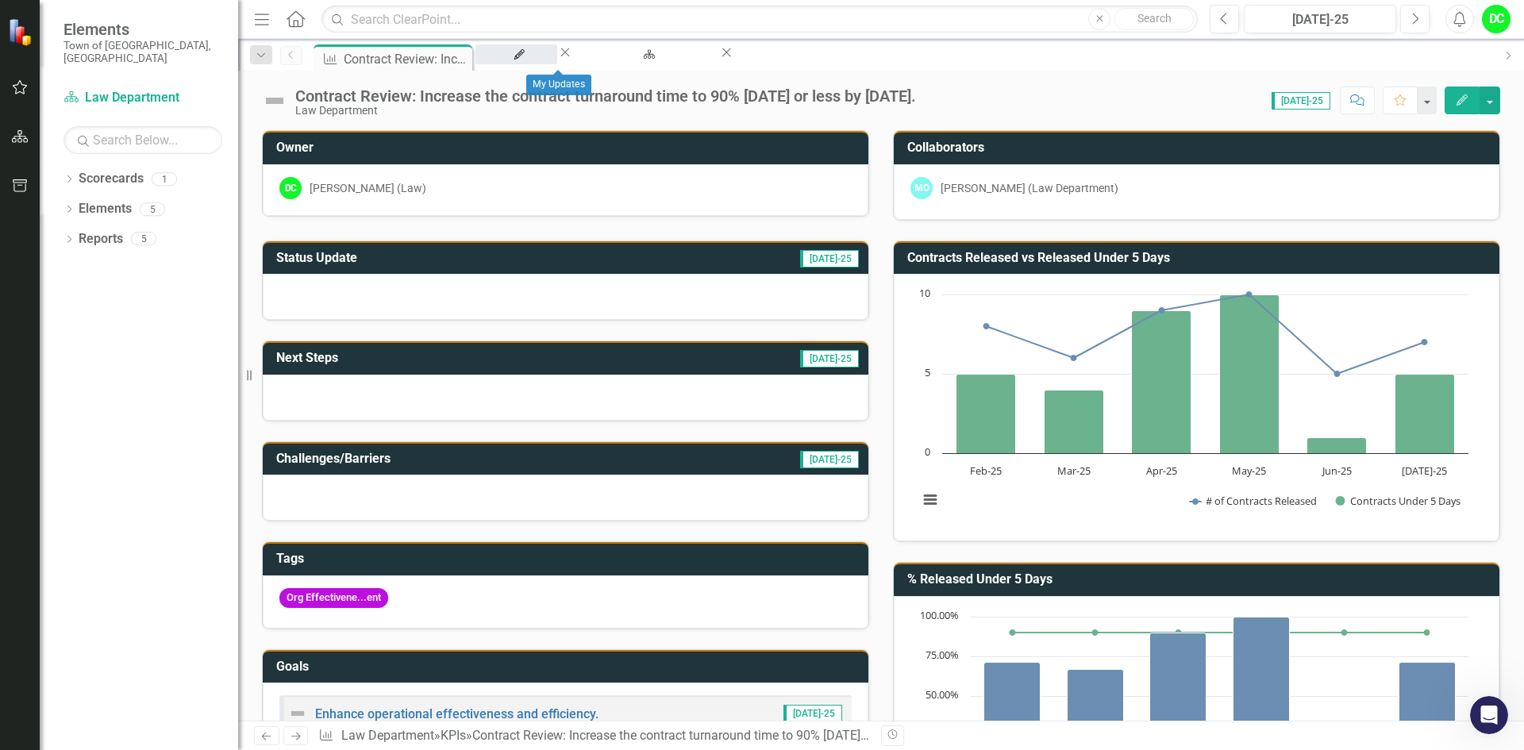
click at [540, 64] on div "My Updates" at bounding box center [516, 70] width 53 height 20
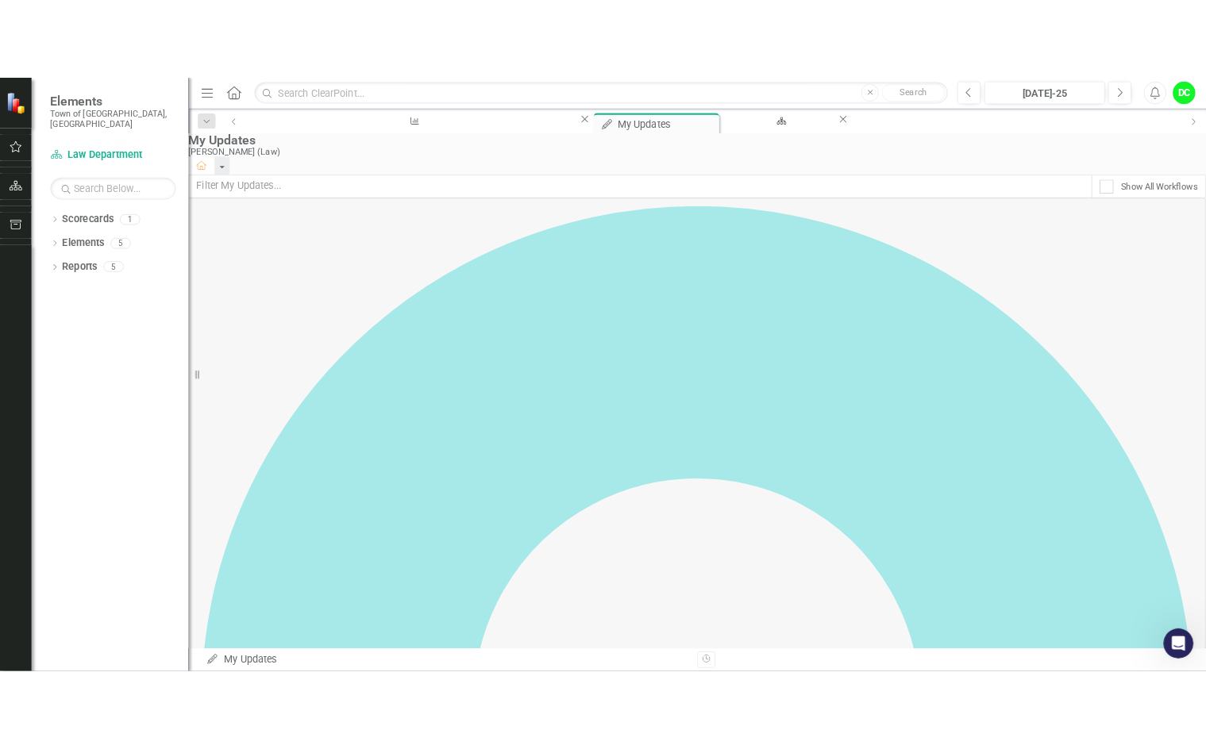
scroll to position [194, 0]
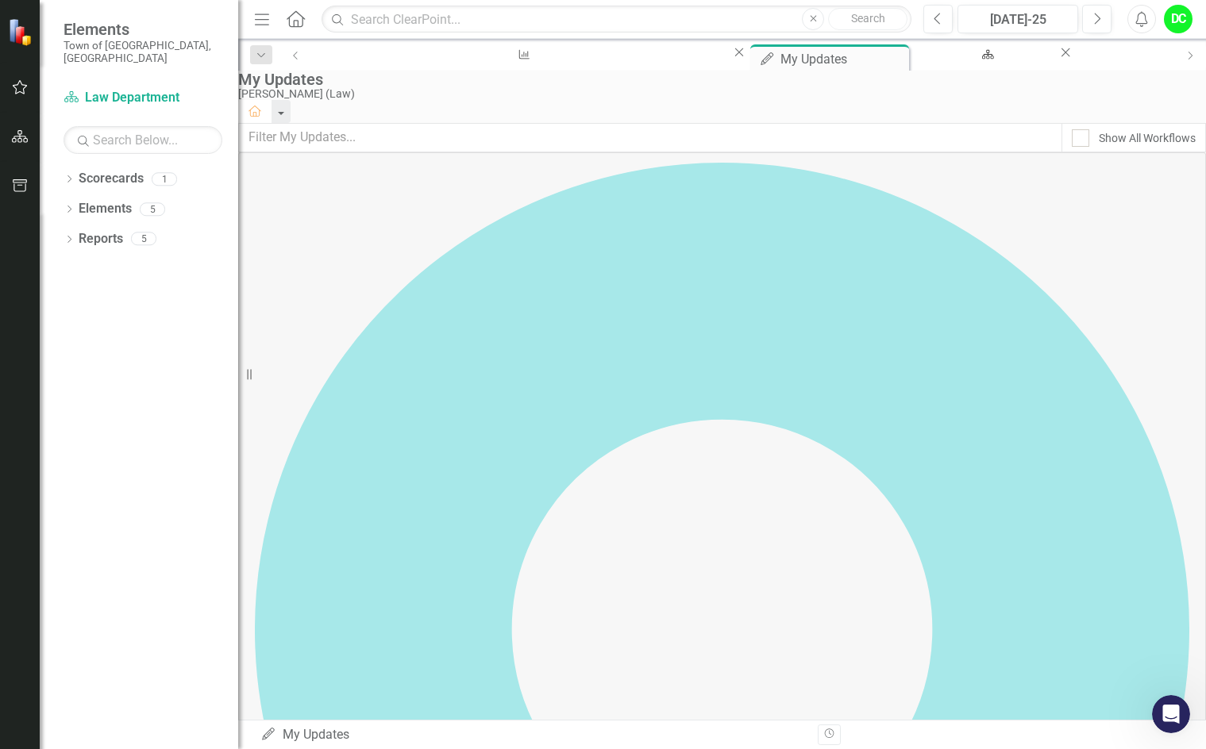
scroll to position [306, 0]
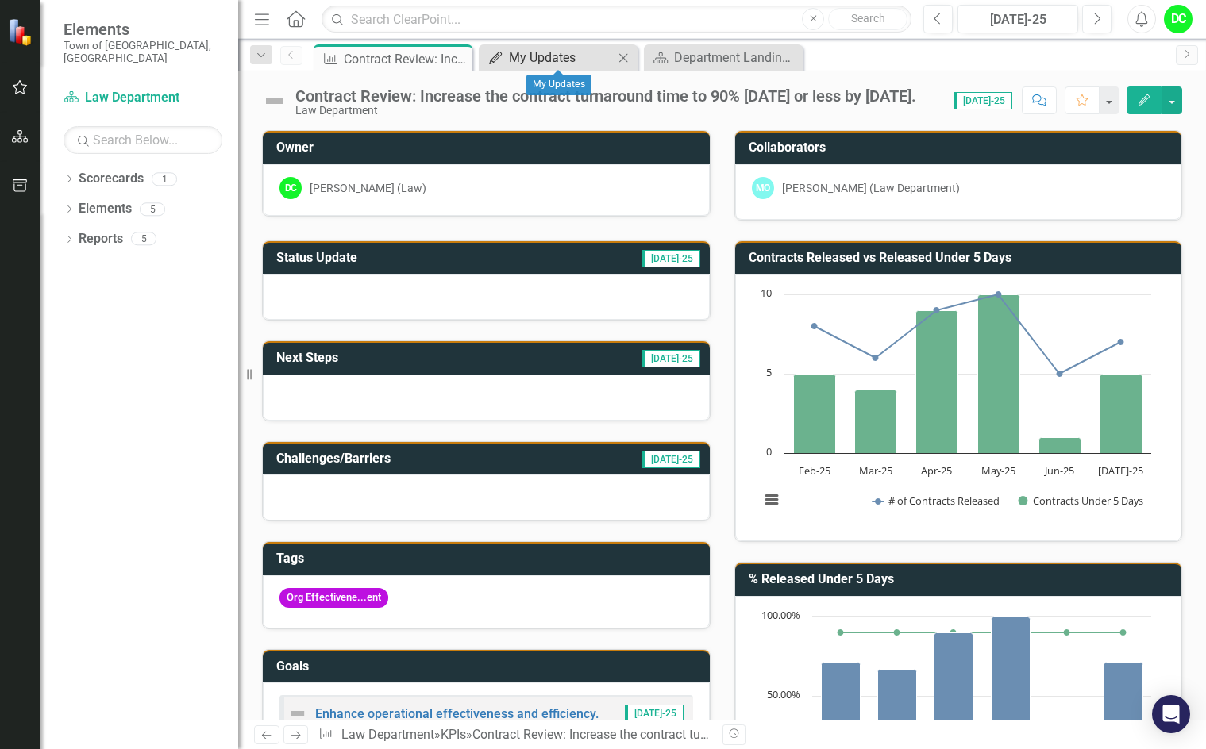
click at [584, 63] on div "My Updates" at bounding box center [561, 58] width 105 height 20
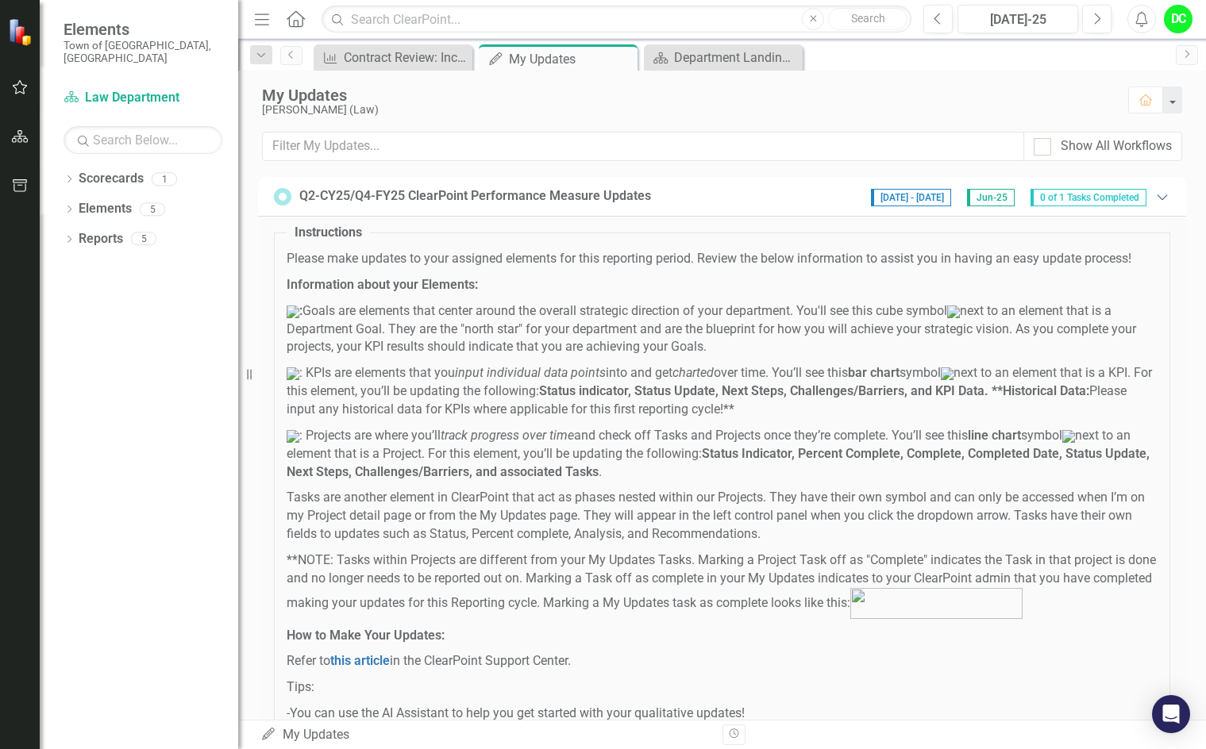
click at [1154, 202] on icon "Expanded" at bounding box center [1162, 197] width 16 height 13
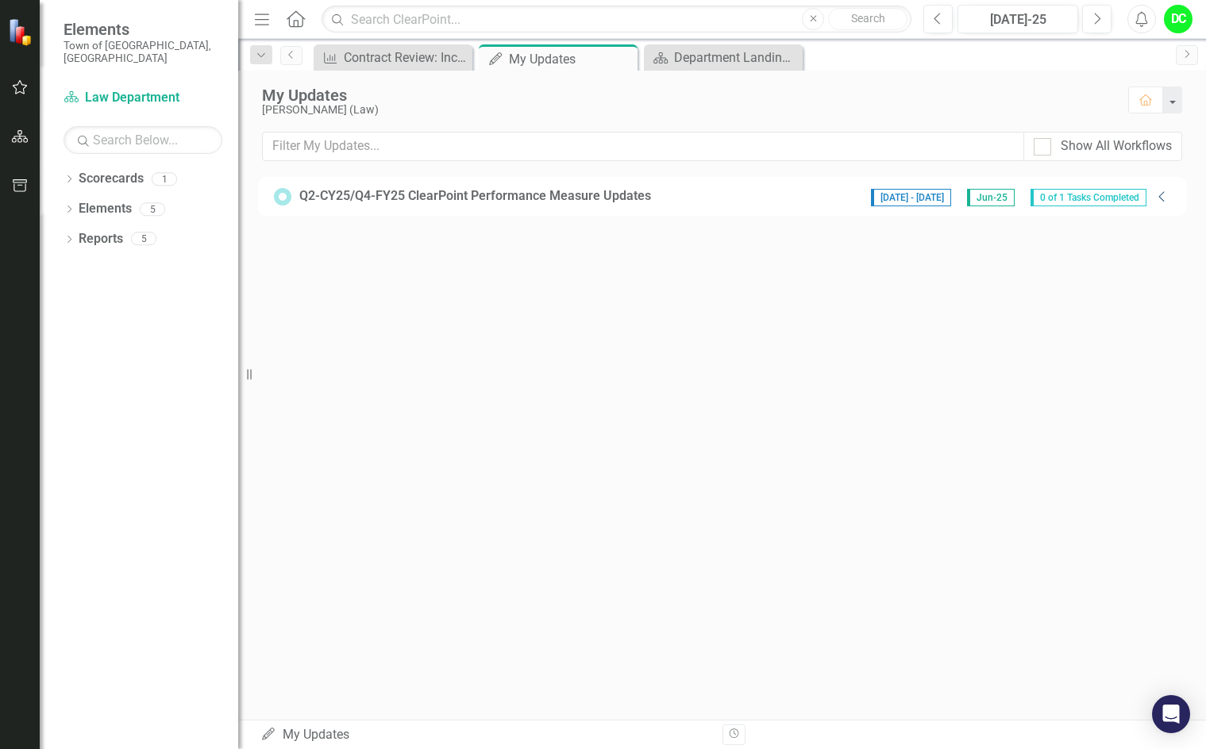
click at [1163, 202] on icon "Collapse" at bounding box center [1162, 197] width 16 height 13
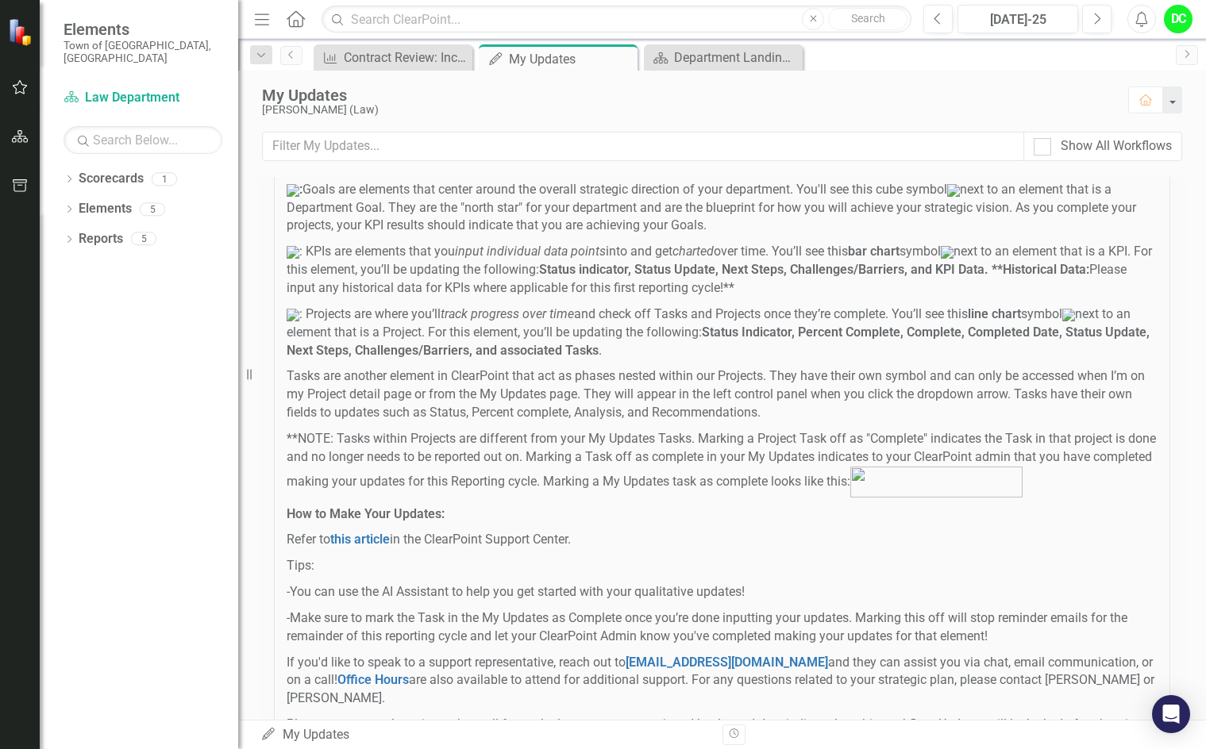
scroll to position [129, 0]
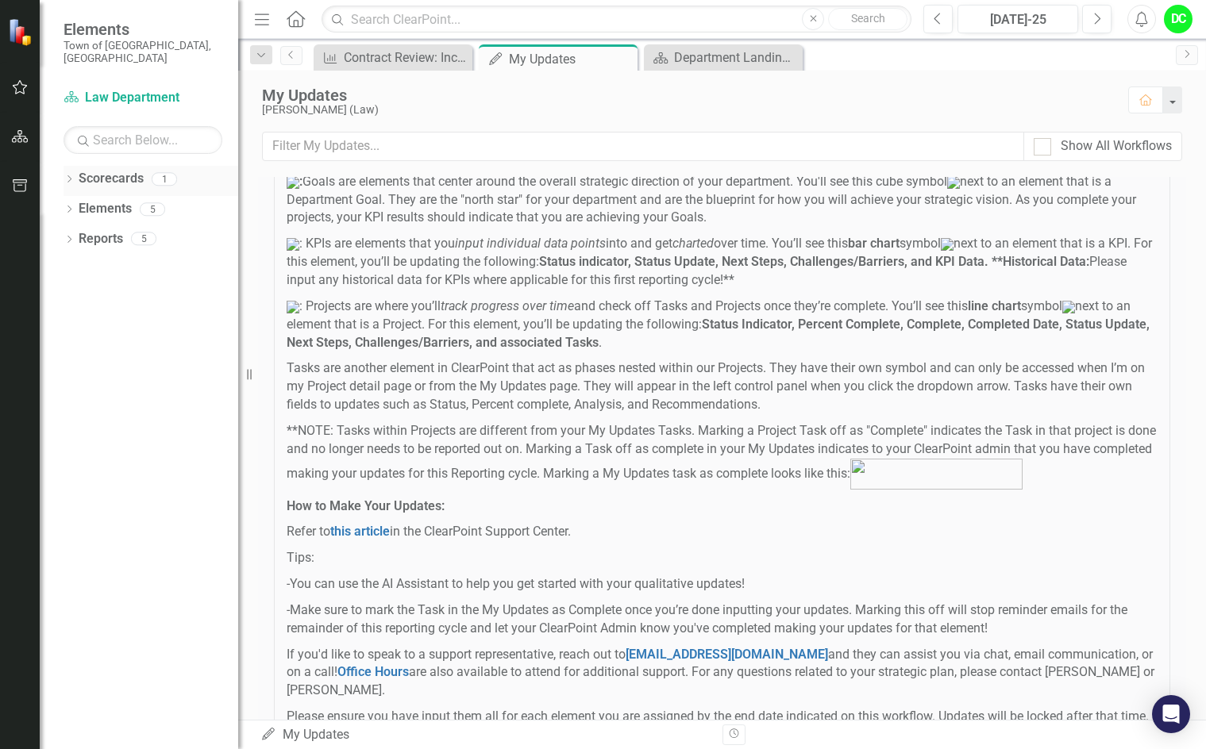
click at [72, 176] on icon "Dropdown" at bounding box center [69, 180] width 11 height 9
click at [115, 201] on link "Law Department" at bounding box center [162, 209] width 151 height 18
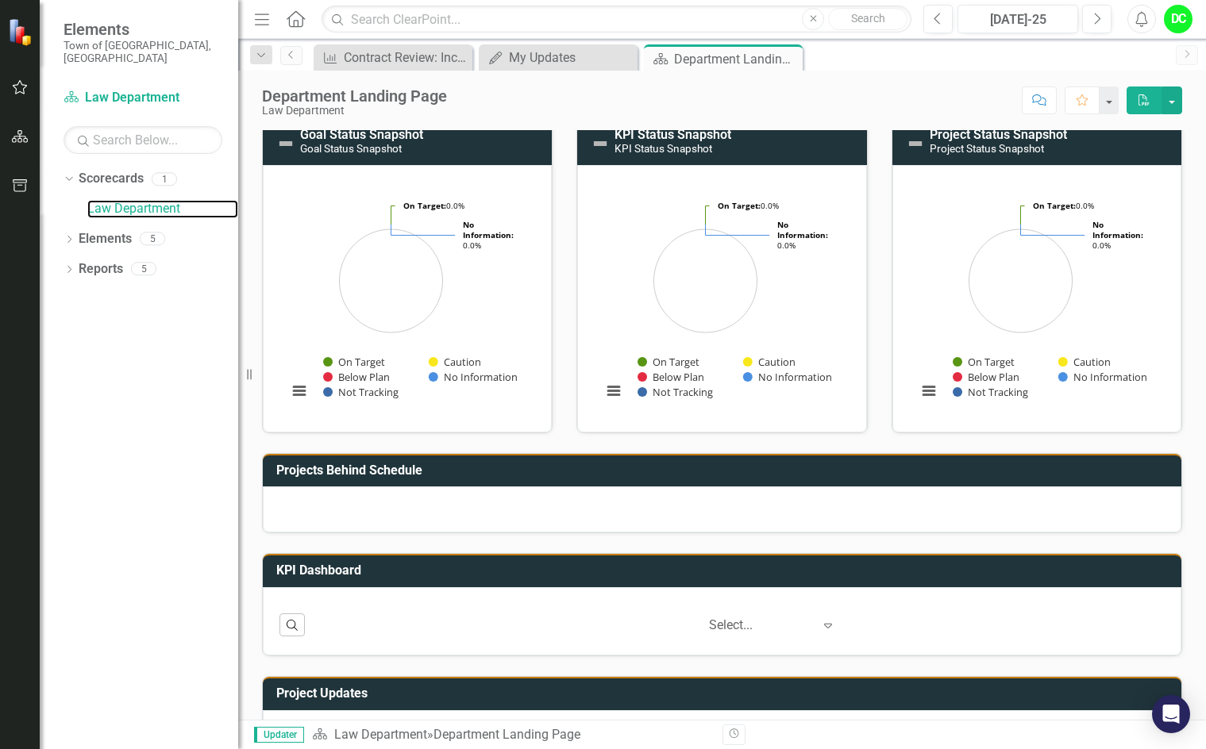
scroll to position [167, 0]
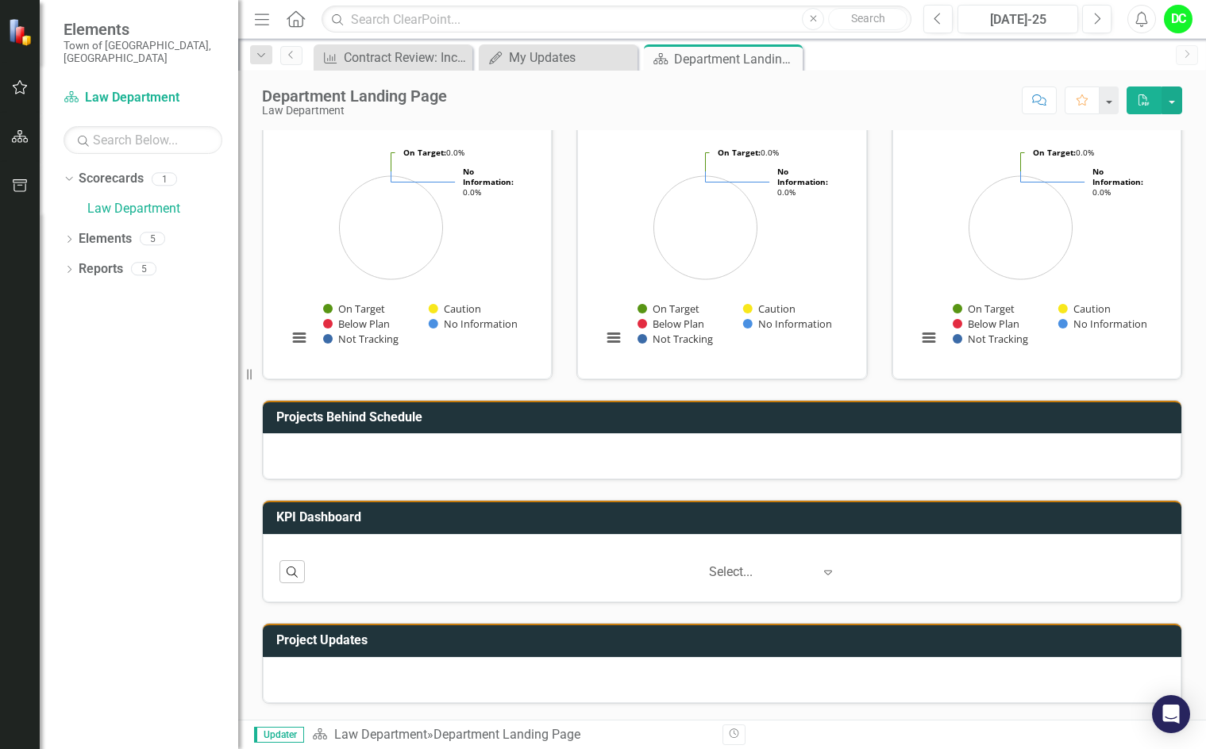
click at [820, 574] on icon "Expand" at bounding box center [828, 572] width 16 height 13
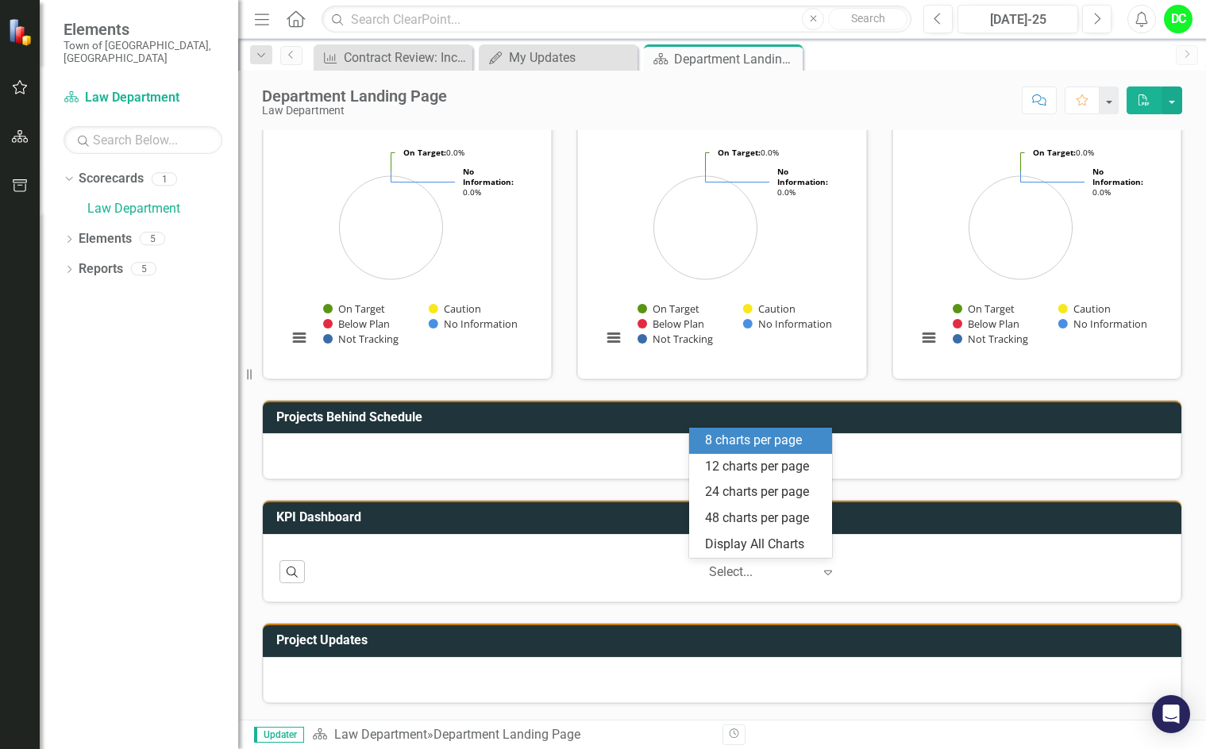
click at [820, 574] on icon "Expand" at bounding box center [828, 572] width 16 height 13
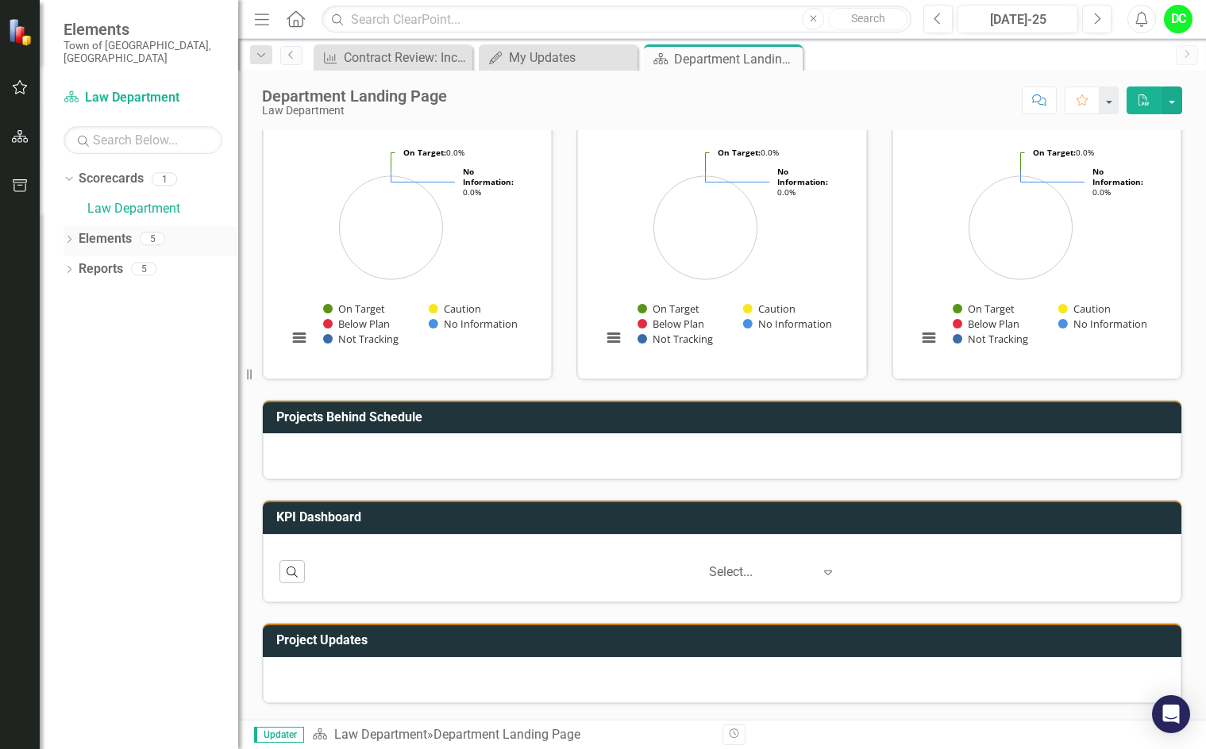
click at [67, 237] on icon "Dropdown" at bounding box center [69, 241] width 11 height 9
click at [69, 356] on icon "Dropdown" at bounding box center [69, 360] width 11 height 9
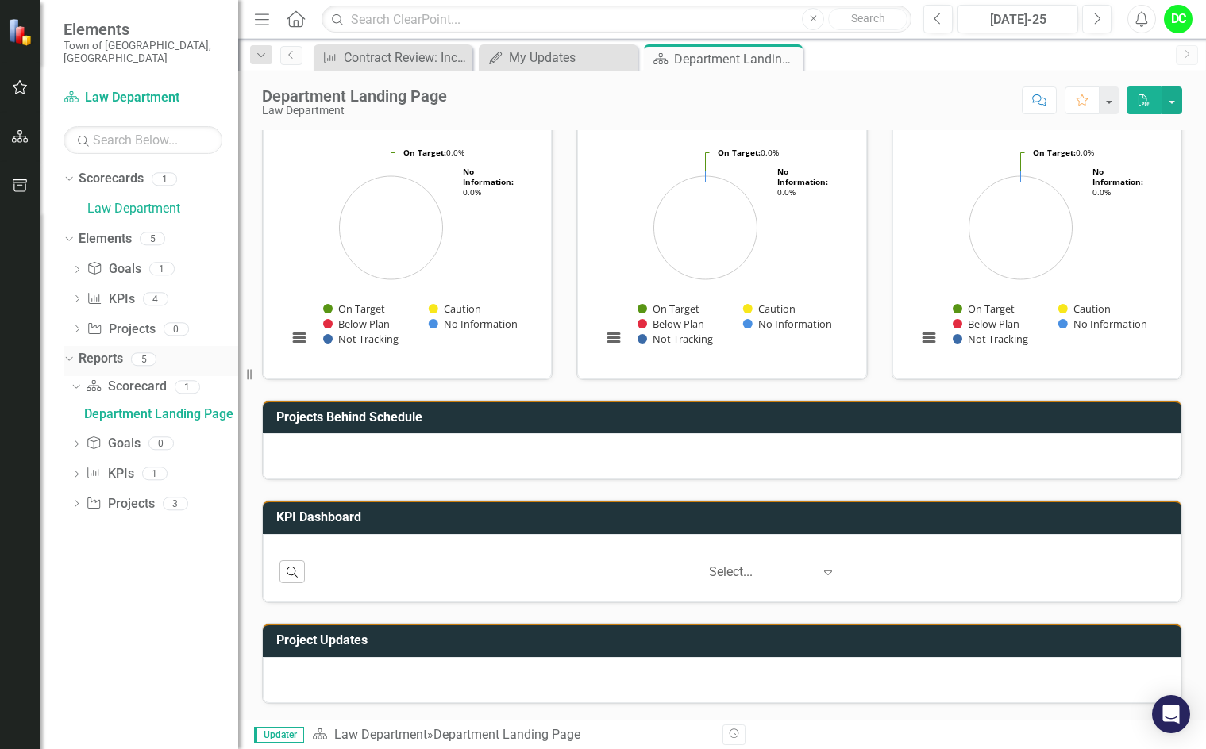
click at [69, 353] on icon "Dropdown" at bounding box center [67, 358] width 9 height 11
click at [71, 237] on icon at bounding box center [68, 239] width 7 height 4
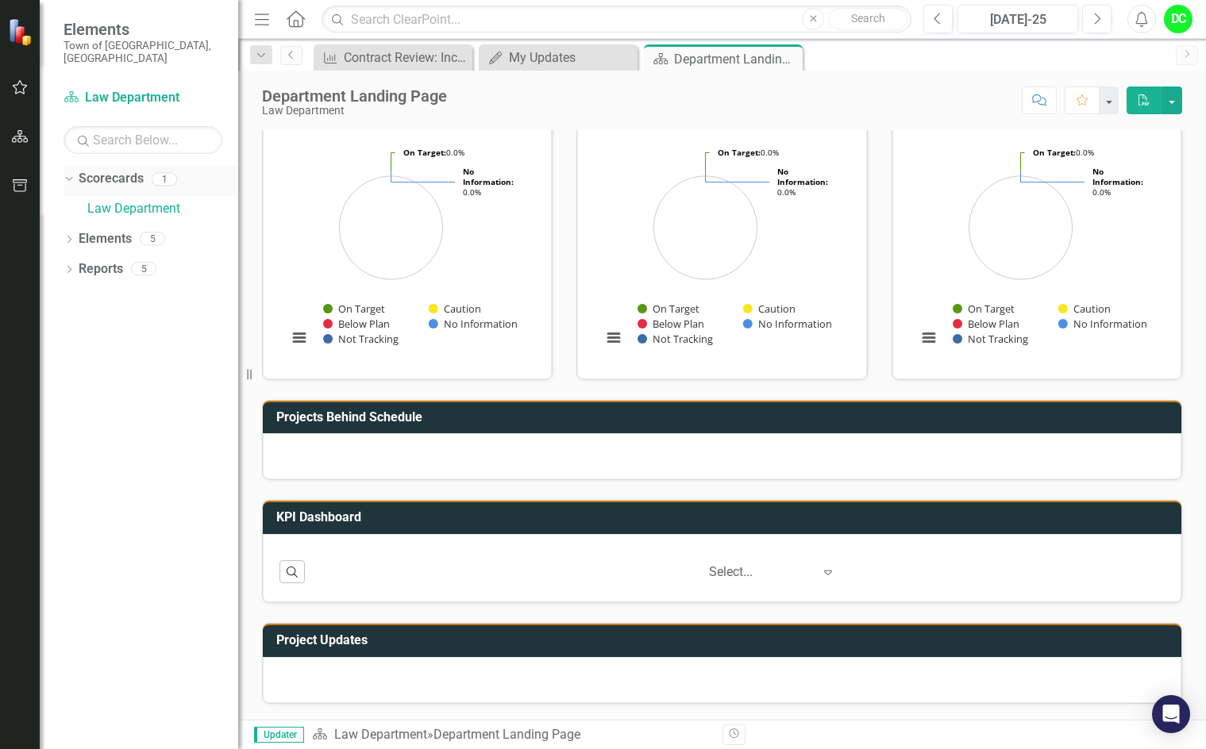
click at [69, 173] on icon "Dropdown" at bounding box center [67, 178] width 9 height 11
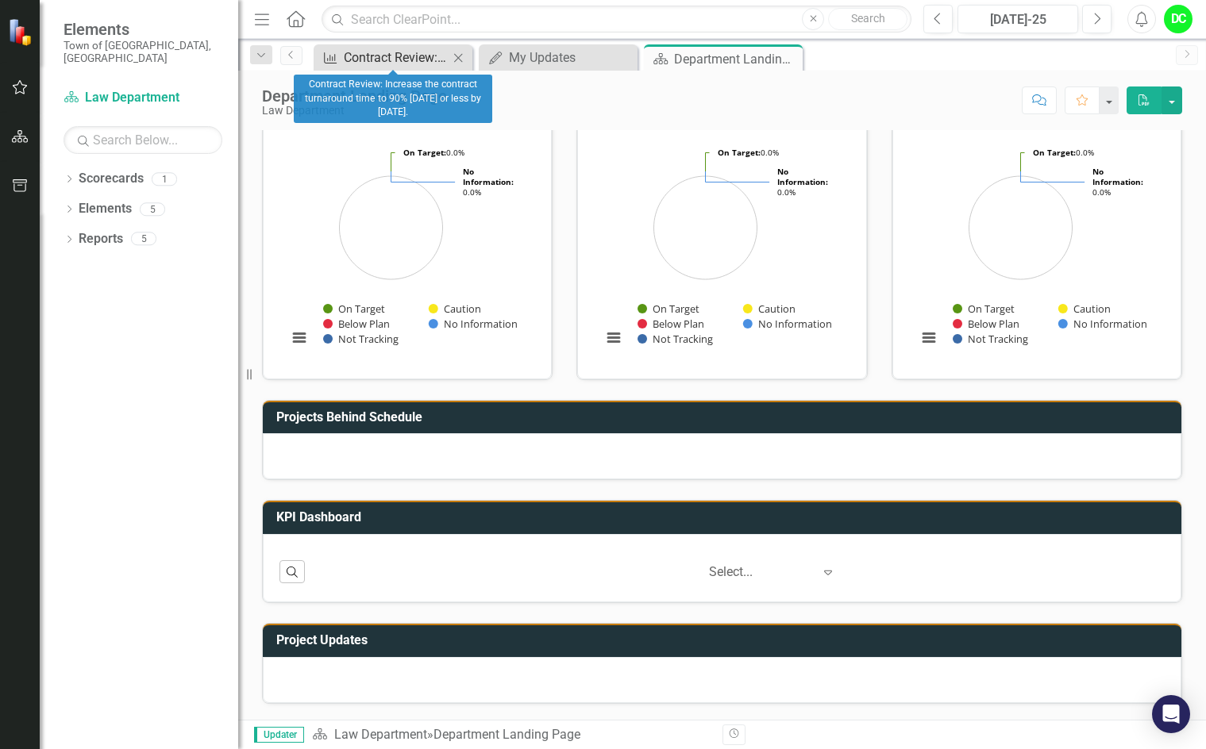
click at [400, 62] on div "Contract Review: Increase the contract turnaround time to 90% [DATE] or less by…" at bounding box center [396, 58] width 105 height 20
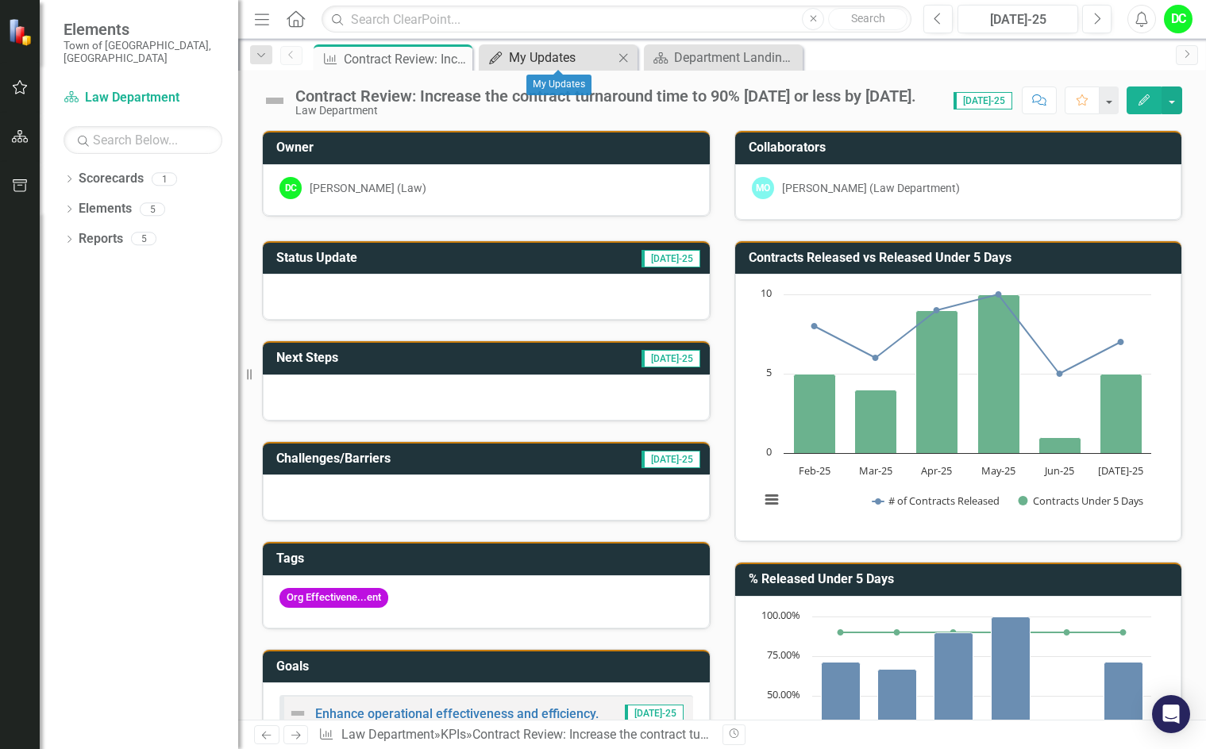
click at [595, 61] on div "My Updates" at bounding box center [561, 58] width 105 height 20
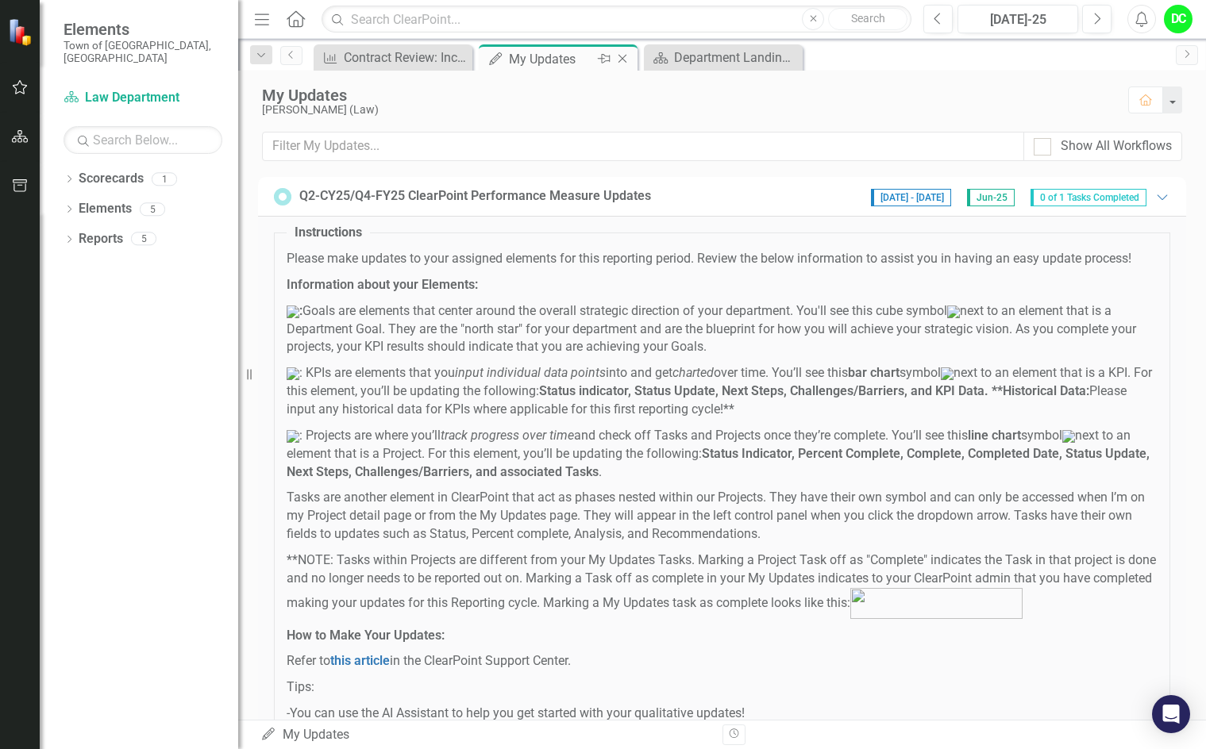
click at [548, 58] on div "My Updates" at bounding box center [551, 59] width 85 height 20
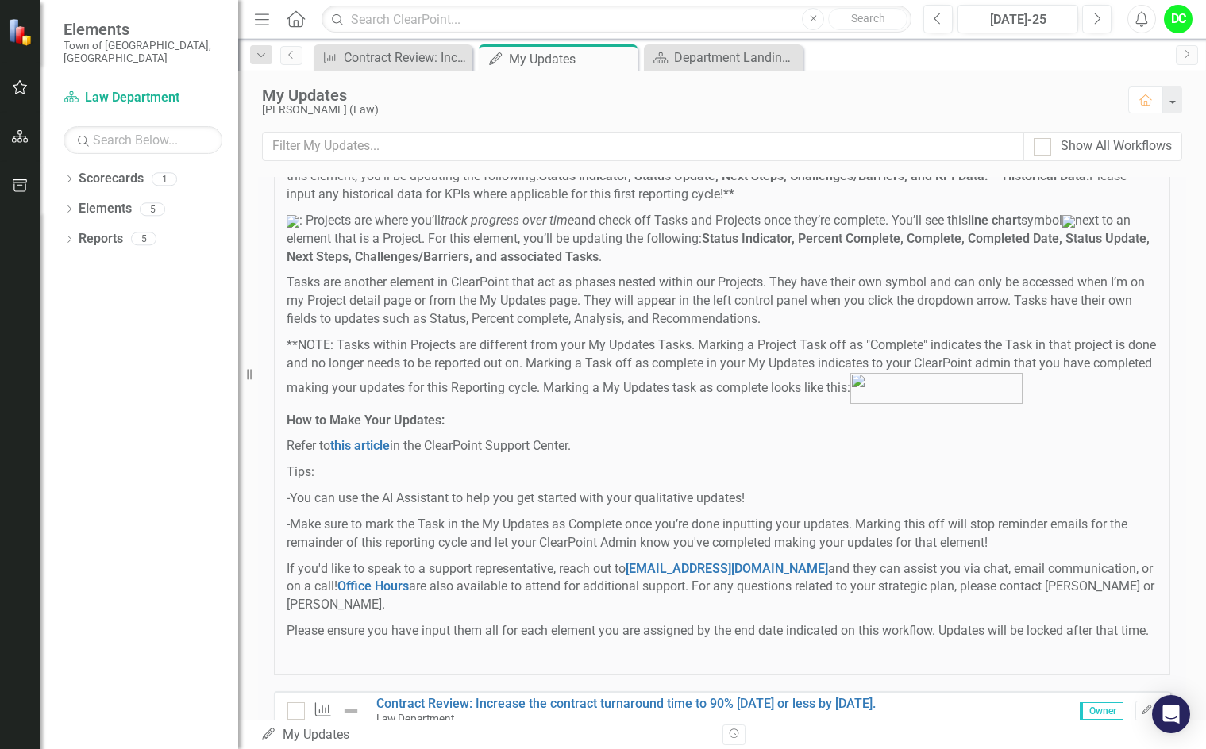
scroll to position [238, 0]
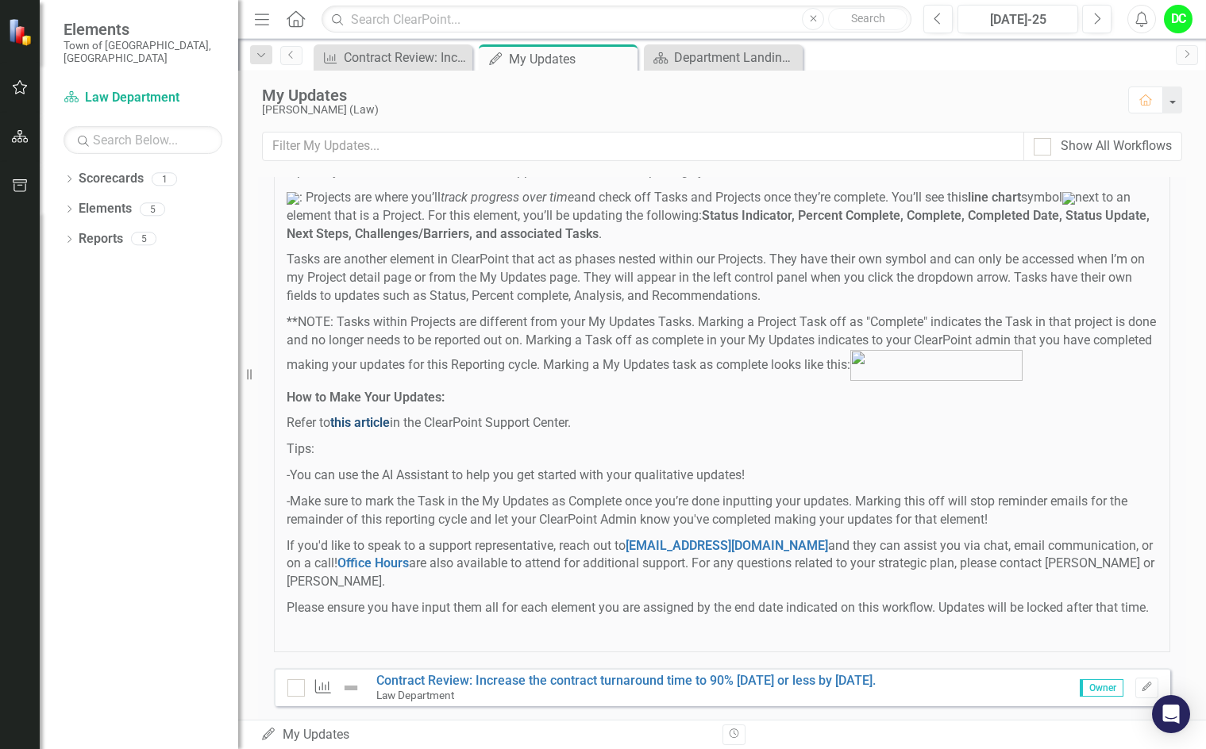
click at [353, 430] on link "this article" at bounding box center [360, 422] width 60 height 15
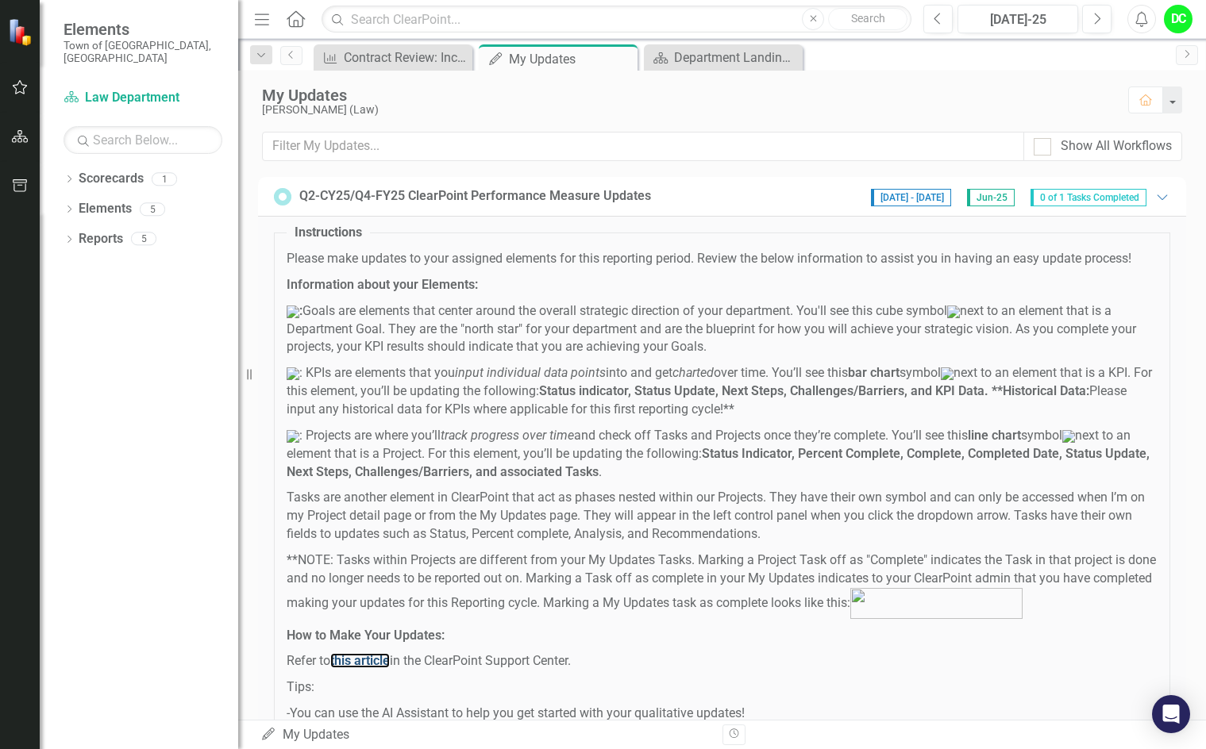
scroll to position [306, 0]
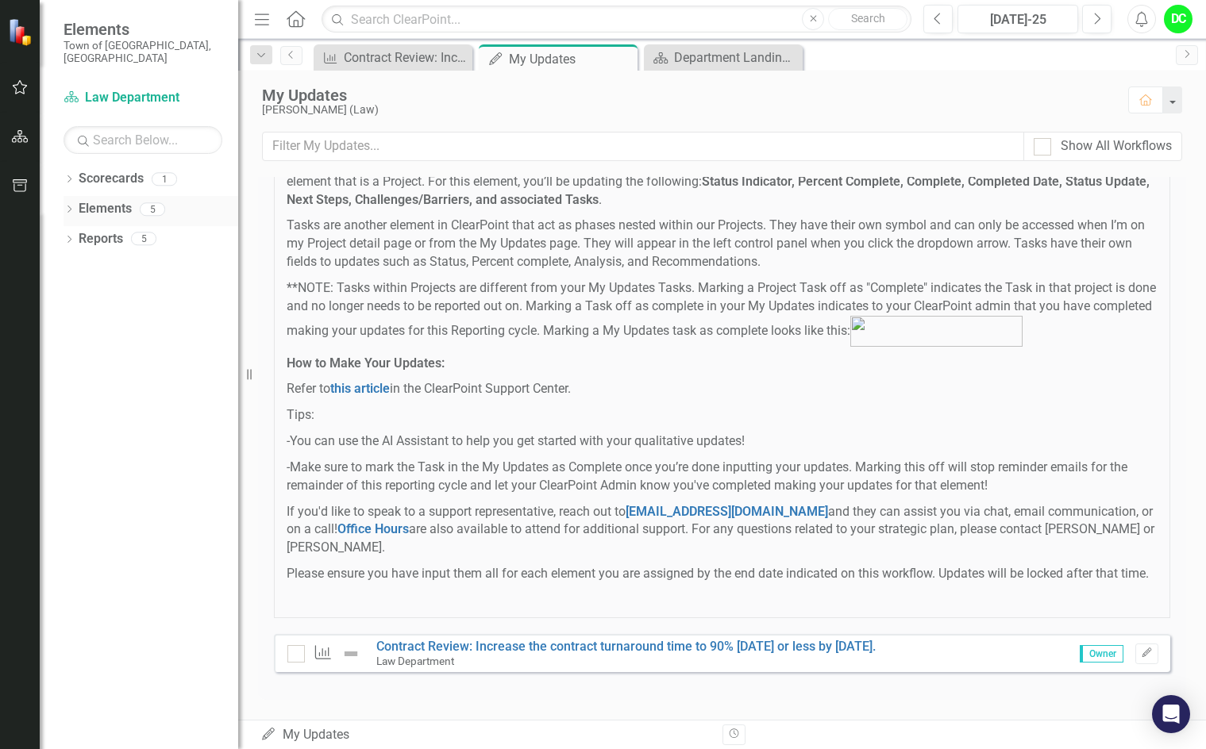
click at [71, 206] on icon "Dropdown" at bounding box center [69, 210] width 11 height 9
click at [79, 236] on icon at bounding box center [77, 239] width 4 height 7
click at [77, 294] on icon "Dropdown" at bounding box center [76, 298] width 11 height 9
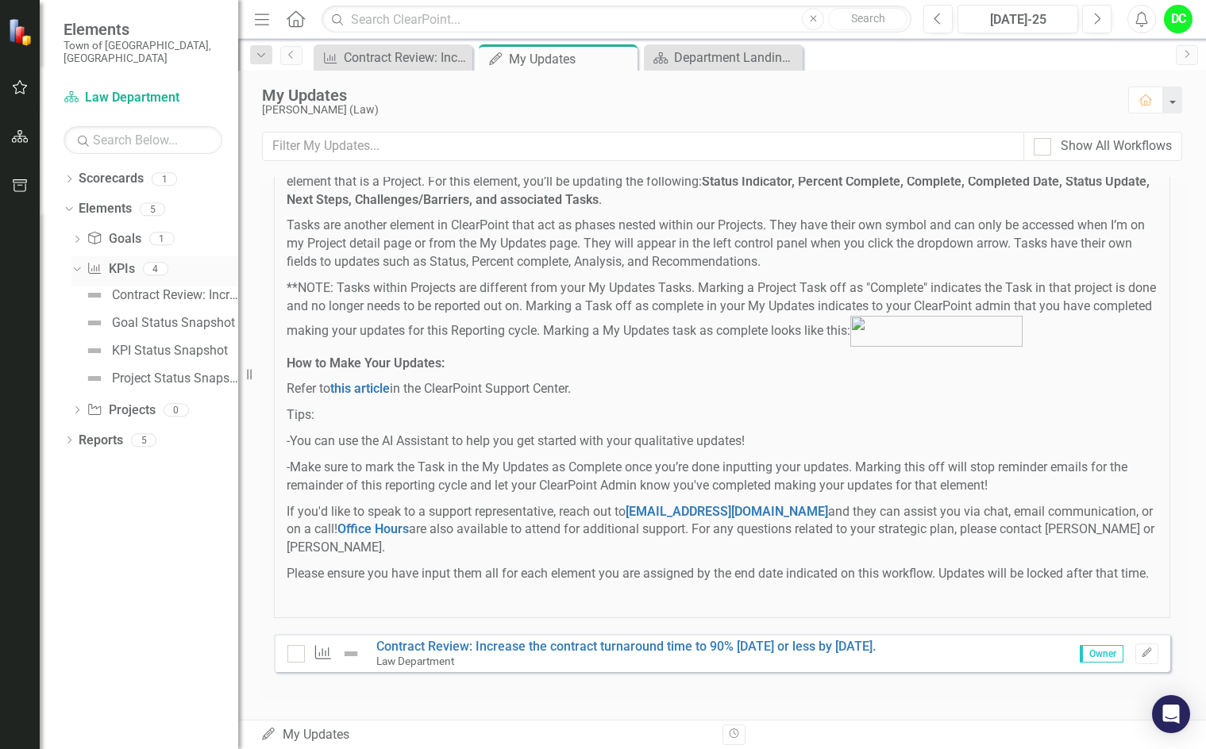
click at [71, 263] on icon "Dropdown" at bounding box center [75, 268] width 9 height 11
click at [79, 234] on div "Dropdown" at bounding box center [76, 240] width 11 height 13
click at [1172, 105] on button "button" at bounding box center [1171, 100] width 21 height 27
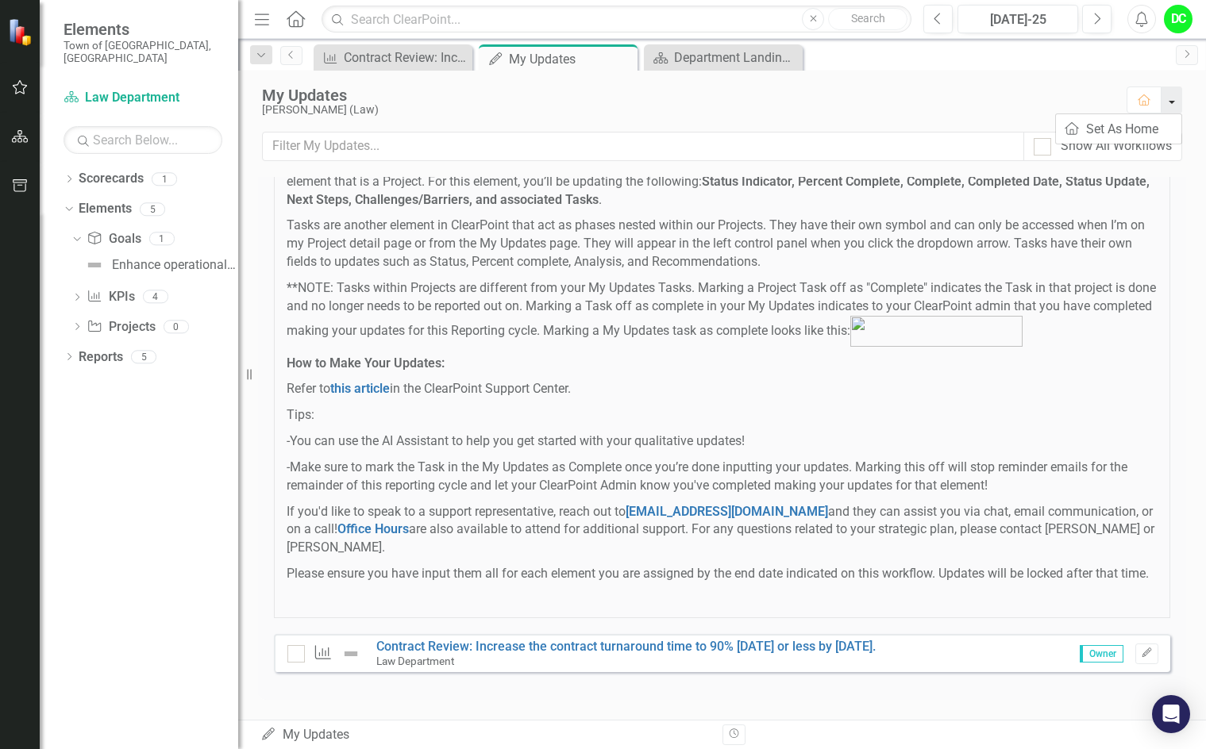
click at [1172, 105] on button "button" at bounding box center [1171, 100] width 21 height 27
click at [660, 649] on link "Contract Review: Increase the contract turnaround time to 90% [DATE] or less by…" at bounding box center [625, 646] width 499 height 15
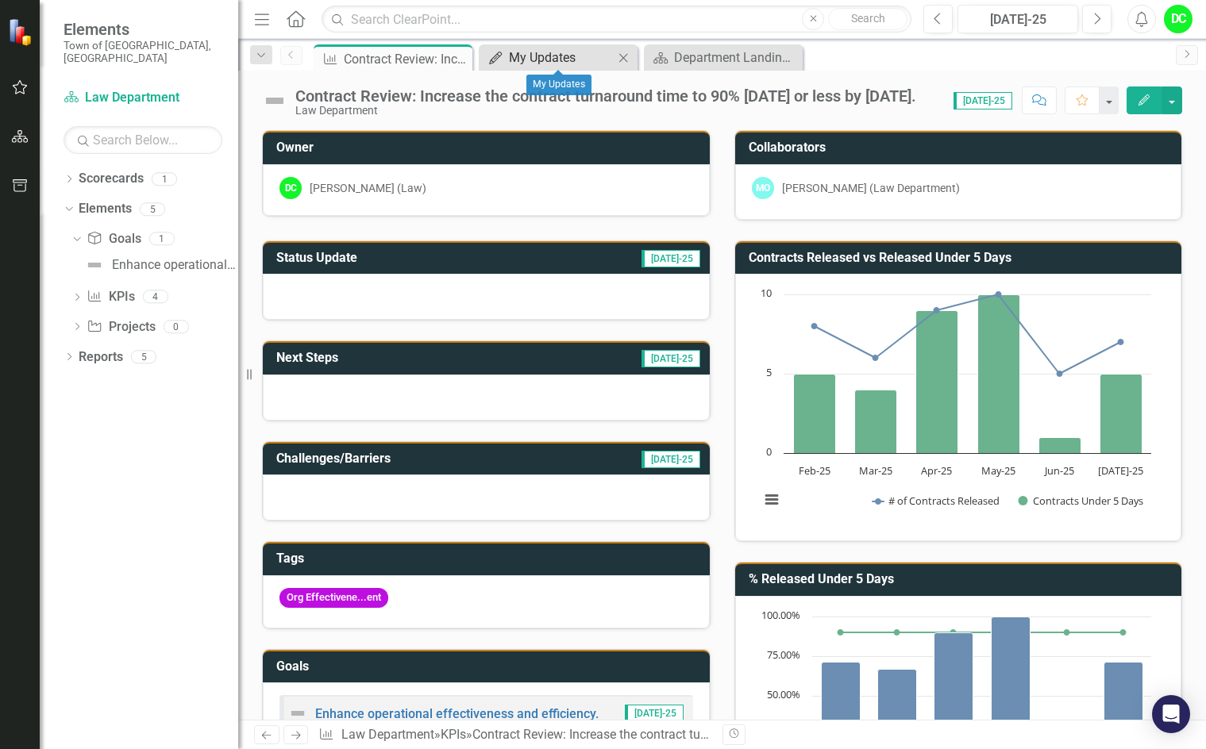
click at [587, 63] on div "My Updates" at bounding box center [561, 58] width 105 height 20
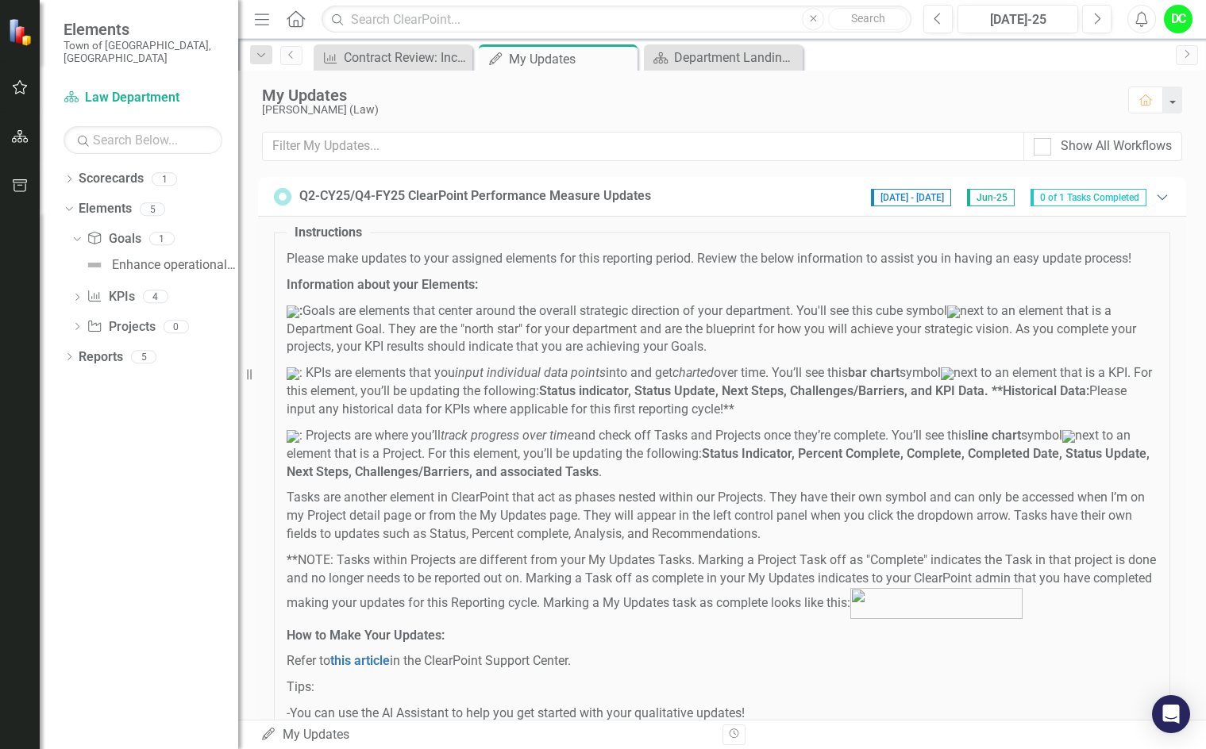
click at [1154, 197] on icon "Expanded" at bounding box center [1162, 197] width 16 height 13
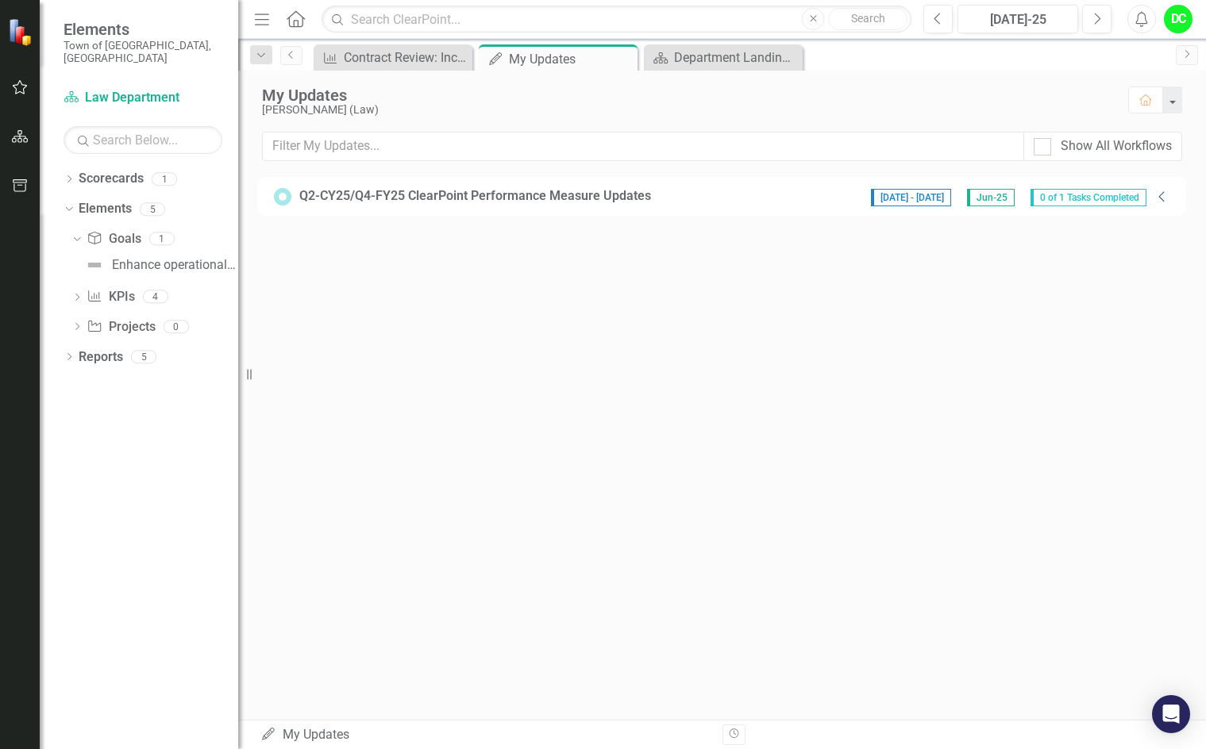
click at [1158, 197] on icon "Collapse" at bounding box center [1162, 197] width 16 height 13
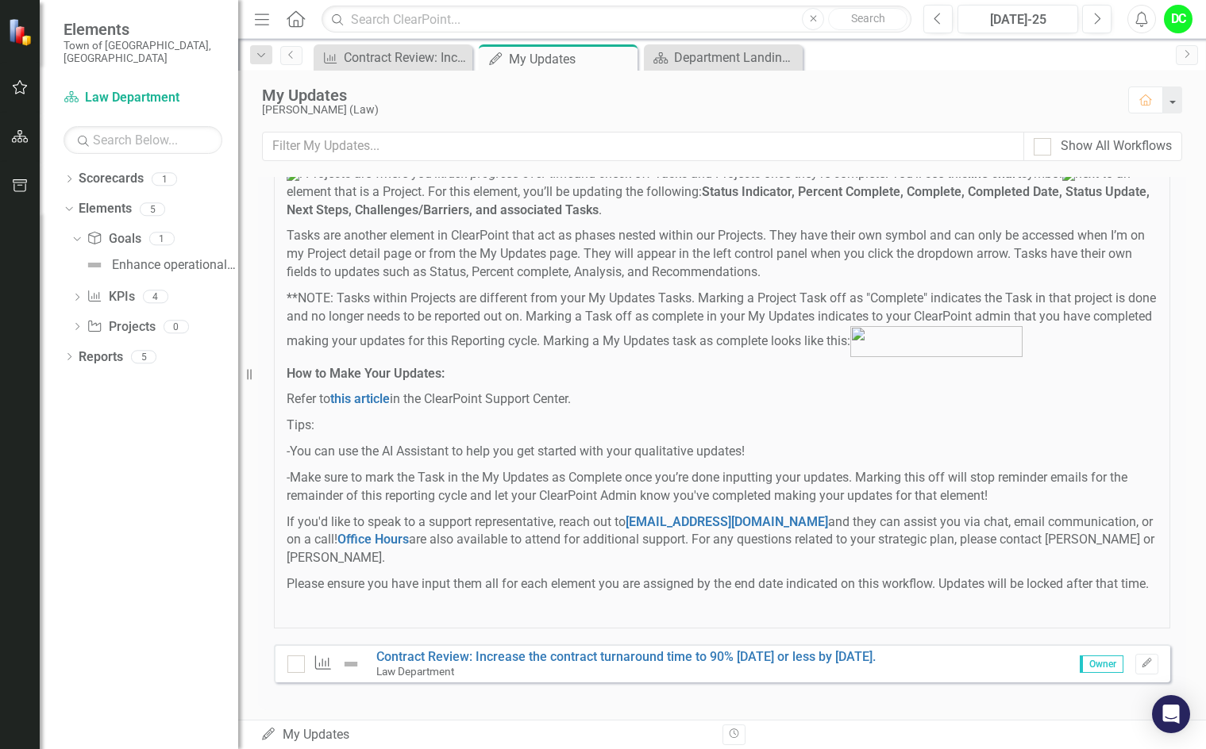
scroll to position [306, 0]
